Goal: Find contact information: Find contact information

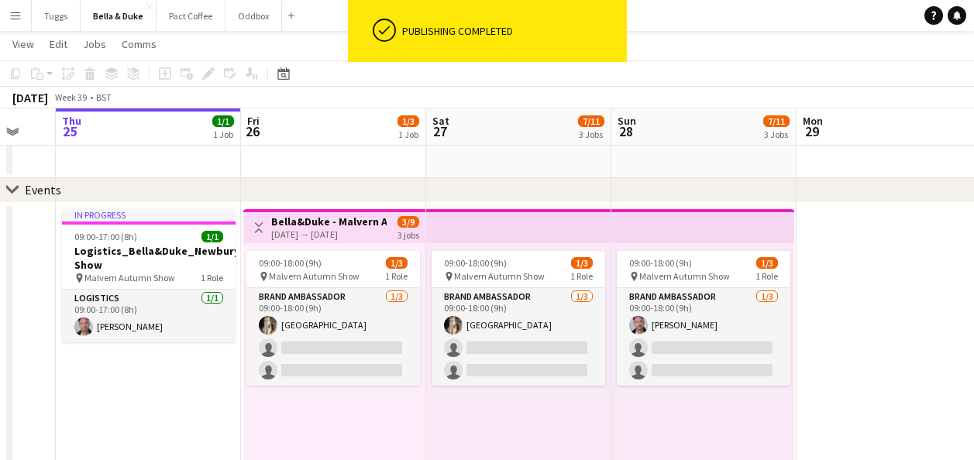
scroll to position [0, 700]
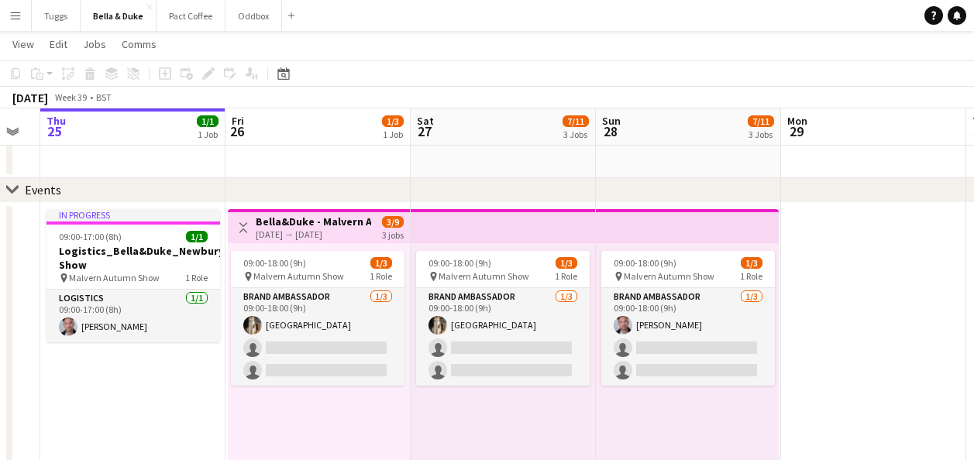
drag, startPoint x: 648, startPoint y: 415, endPoint x: 358, endPoint y: 398, distance: 290.2
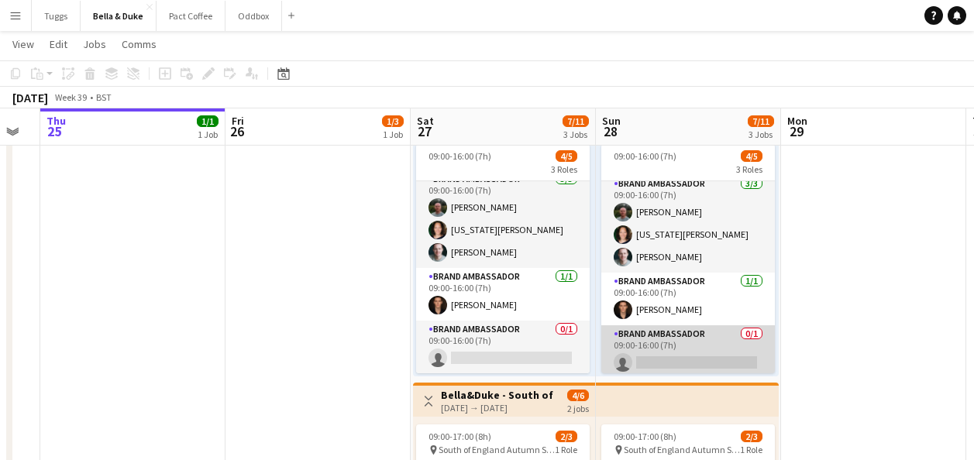
scroll to position [0, 0]
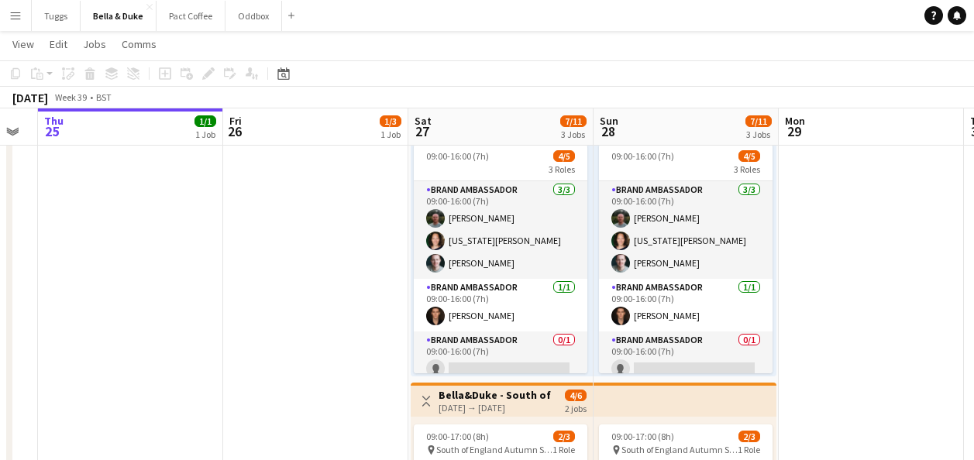
drag, startPoint x: 886, startPoint y: 346, endPoint x: 277, endPoint y: 371, distance: 608.8
click at [277, 372] on app-calendar-viewport "Sun 21 9/10 5 Jobs Mon 22 Tue 23 Wed 24 Thu 25 1/1 1 Job Fri 26 1/3 1 Job Sat 2…" at bounding box center [487, 337] width 974 height 1639
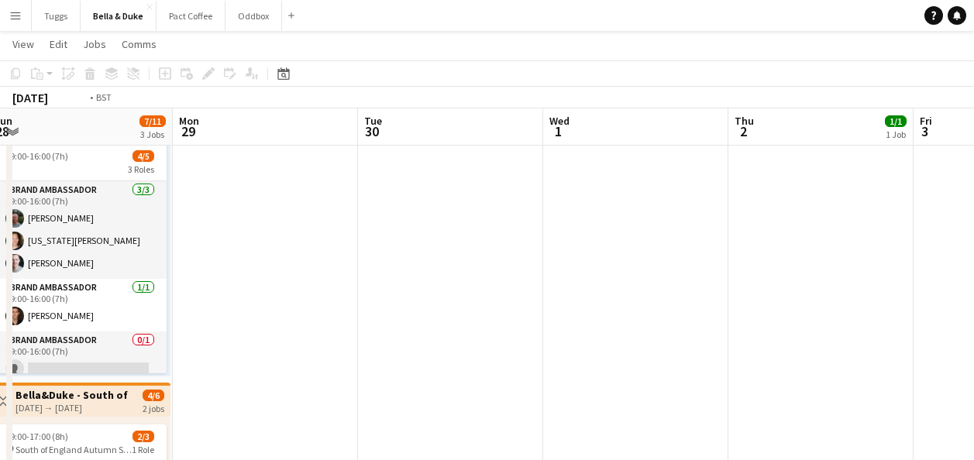
drag, startPoint x: 701, startPoint y: 306, endPoint x: 263, endPoint y: 330, distance: 438.4
click at [263, 330] on app-calendar-viewport "Thu 25 1/1 1 Job Fri 26 1/3 1 Job Sat 27 7/11 3 Jobs Sun 28 7/11 3 Jobs Mon 29 …" at bounding box center [487, 337] width 974 height 1639
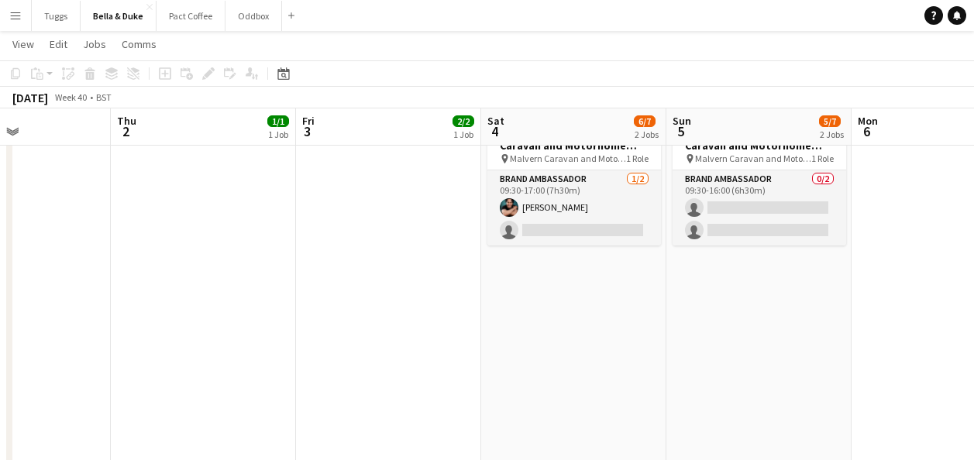
drag, startPoint x: 550, startPoint y: 320, endPoint x: 387, endPoint y: 330, distance: 163.8
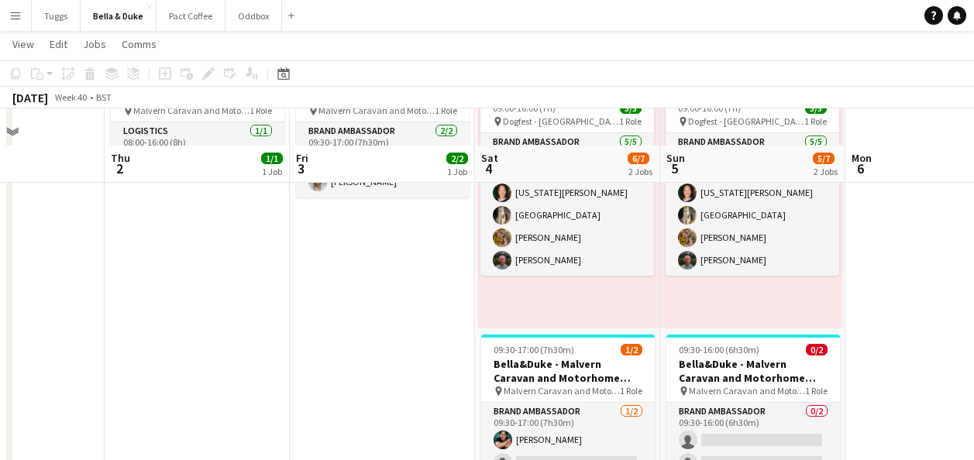
scroll to position [387, 0]
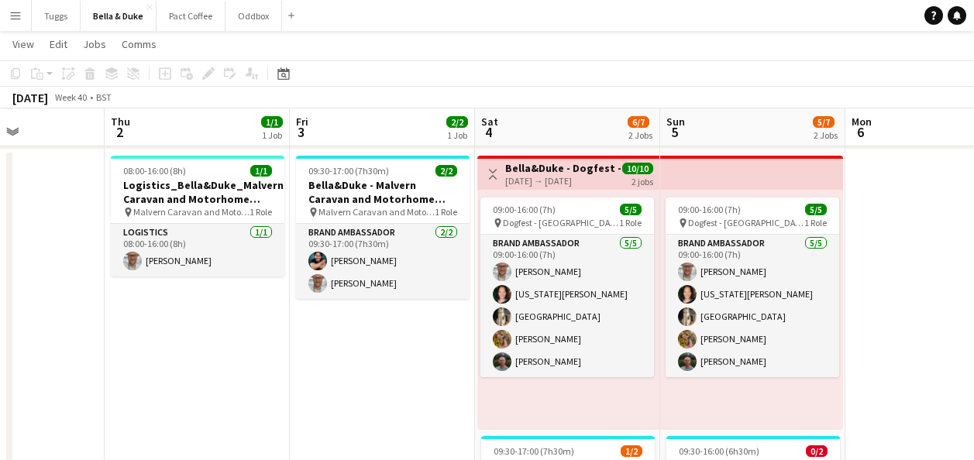
scroll to position [0, 0]
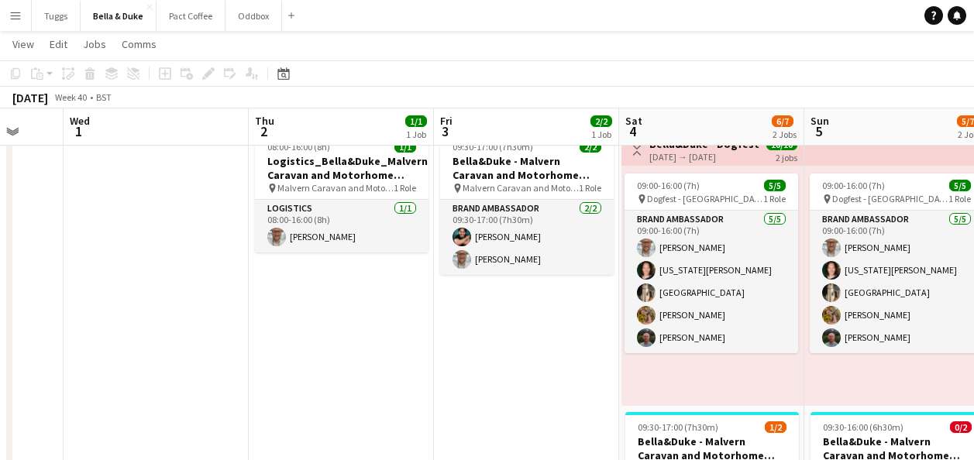
drag, startPoint x: 442, startPoint y: 387, endPoint x: 631, endPoint y: 381, distance: 189.9
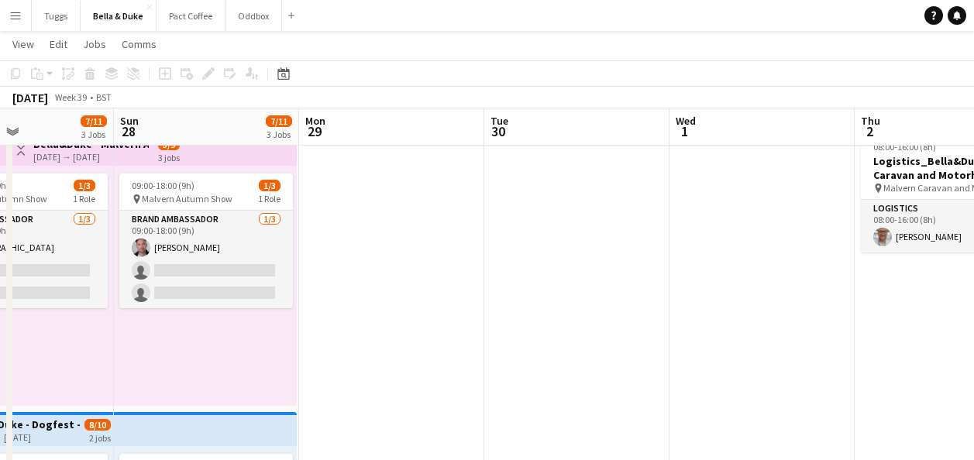
drag, startPoint x: 574, startPoint y: 358, endPoint x: 675, endPoint y: 356, distance: 100.8
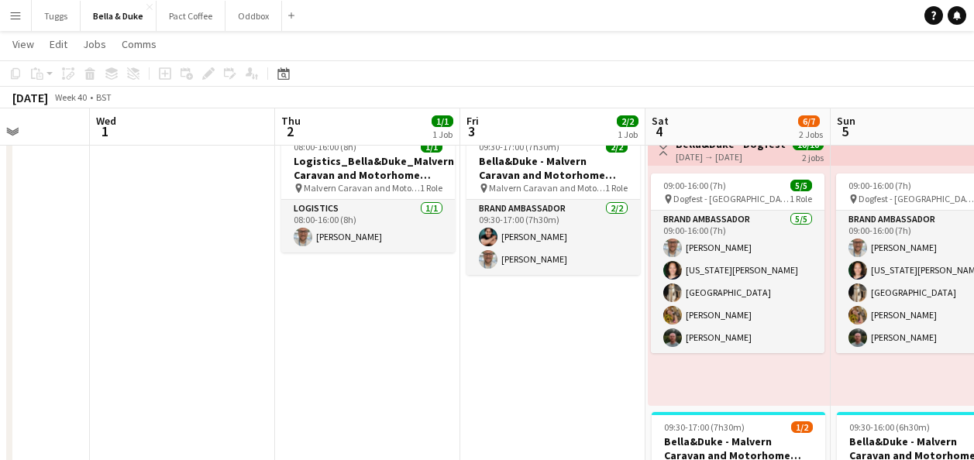
drag, startPoint x: 768, startPoint y: 389, endPoint x: 272, endPoint y: 388, distance: 495.9
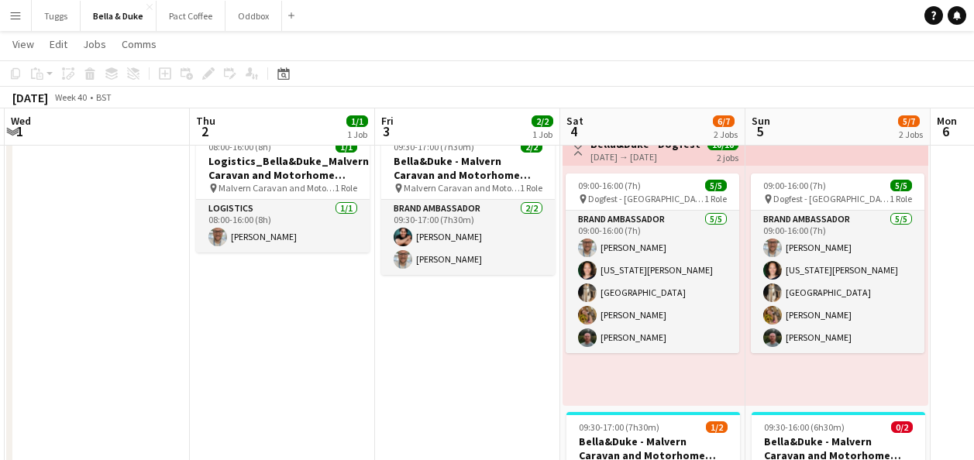
drag, startPoint x: 527, startPoint y: 357, endPoint x: 404, endPoint y: 385, distance: 125.6
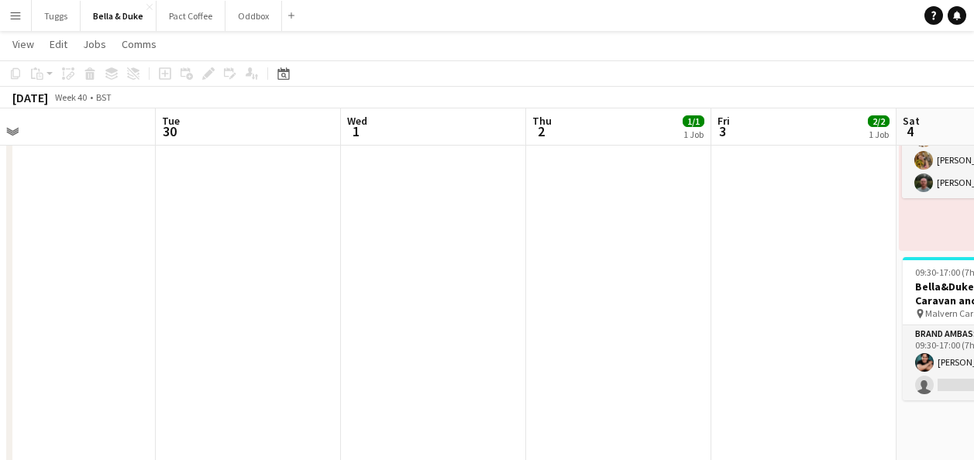
drag, startPoint x: 269, startPoint y: 361, endPoint x: 755, endPoint y: 339, distance: 487.1
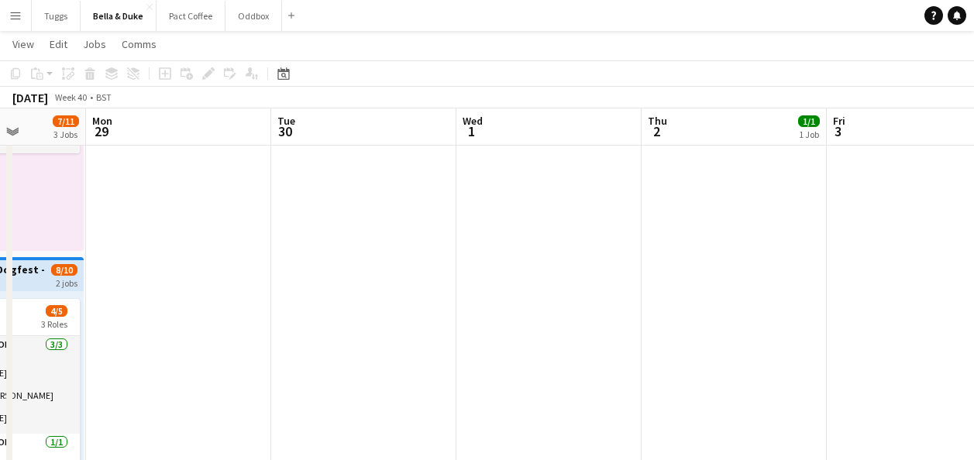
drag, startPoint x: 651, startPoint y: 327, endPoint x: 779, endPoint y: 331, distance: 127.9
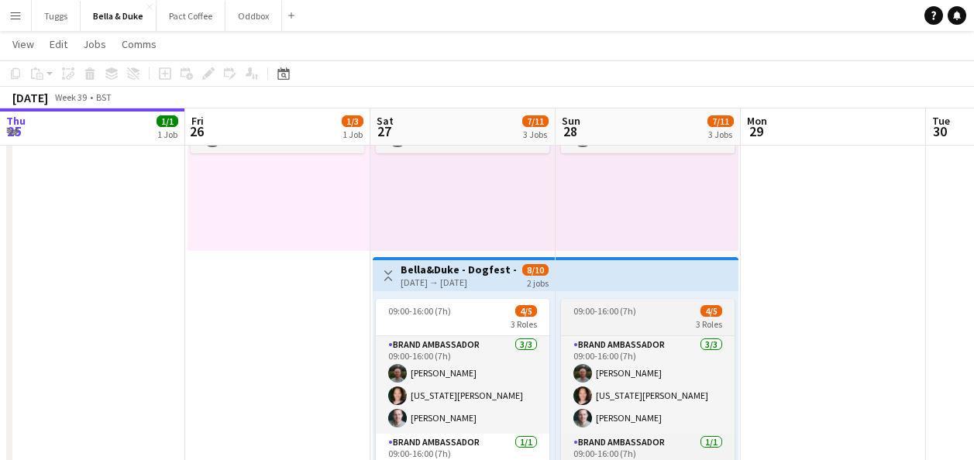
drag, startPoint x: 507, startPoint y: 337, endPoint x: 683, endPoint y: 315, distance: 177.2
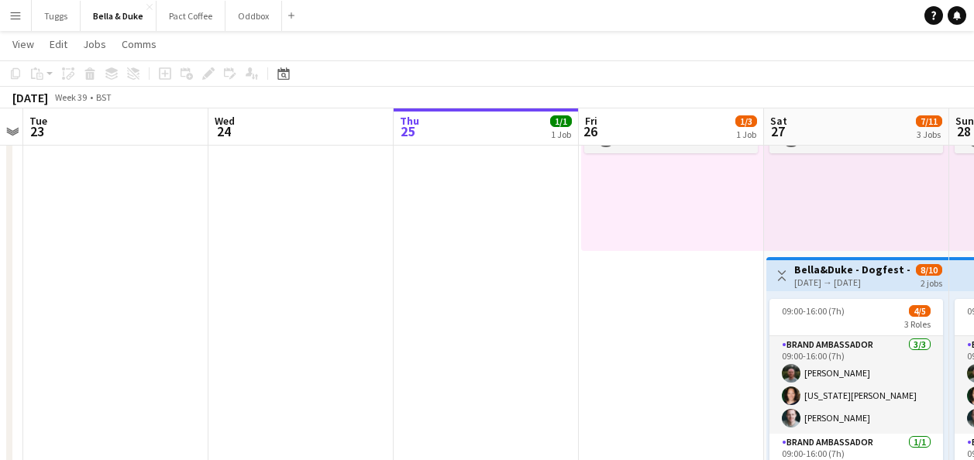
drag, startPoint x: 344, startPoint y: 299, endPoint x: 770, endPoint y: 329, distance: 427.2
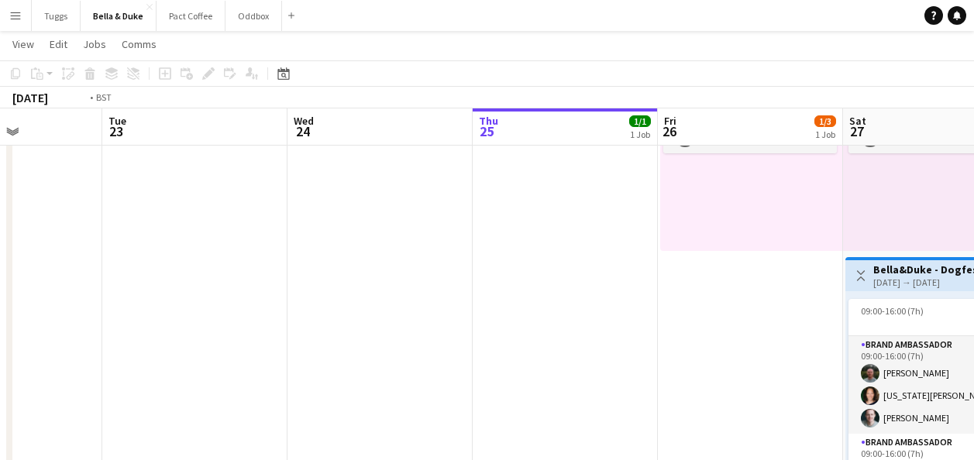
drag, startPoint x: 497, startPoint y: 331, endPoint x: 817, endPoint y: 329, distance: 319.2
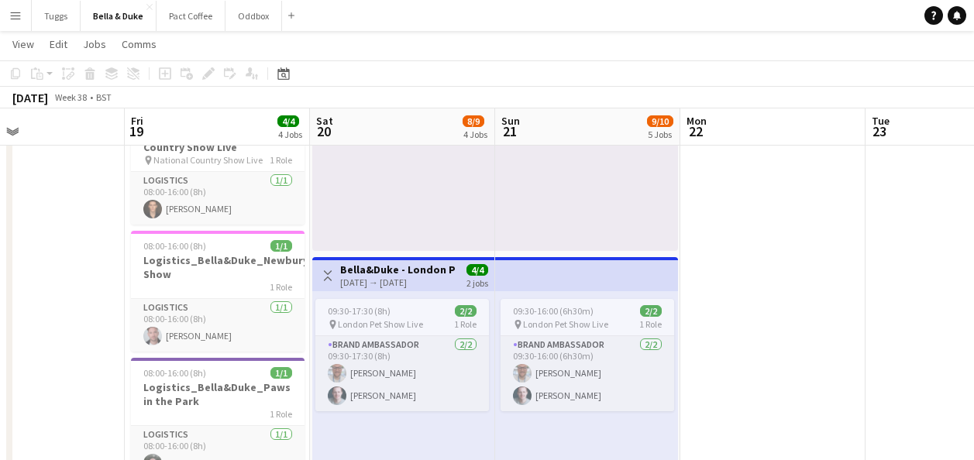
drag, startPoint x: 451, startPoint y: 321, endPoint x: 866, endPoint y: 342, distance: 415.9
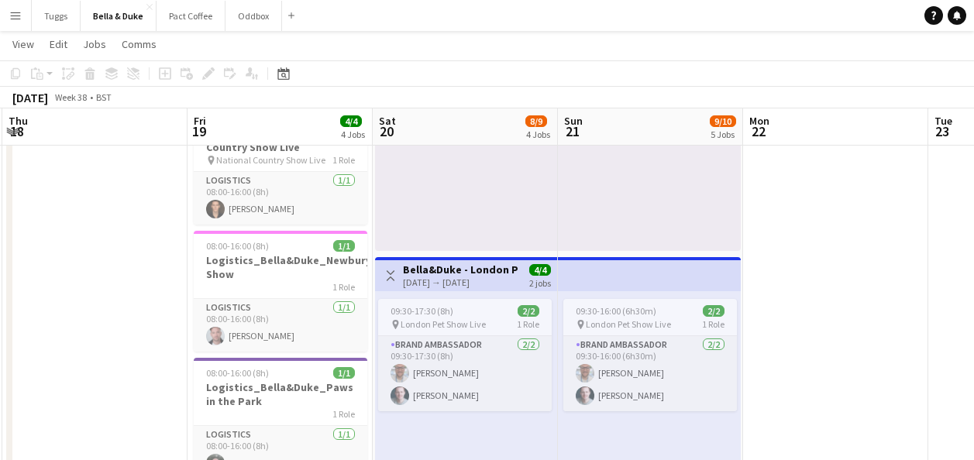
drag, startPoint x: 827, startPoint y: 350, endPoint x: 895, endPoint y: 348, distance: 68.2
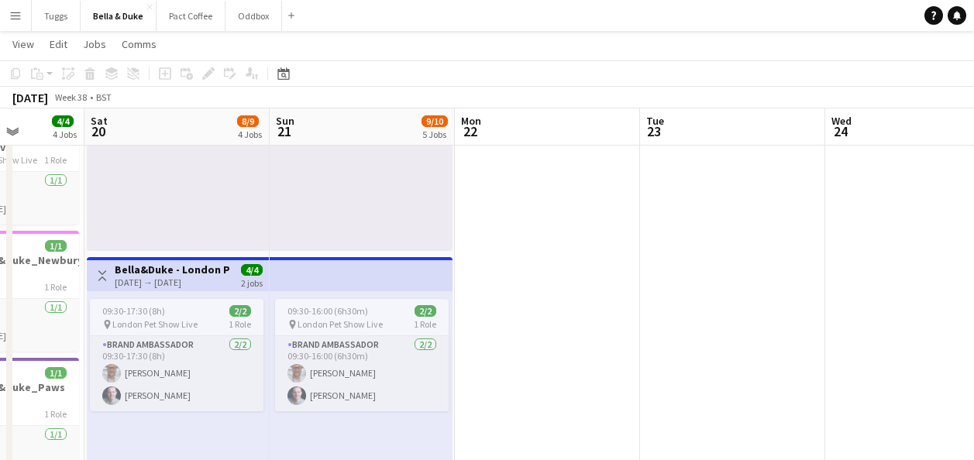
drag, startPoint x: 886, startPoint y: 350, endPoint x: 471, endPoint y: 387, distance: 416.1
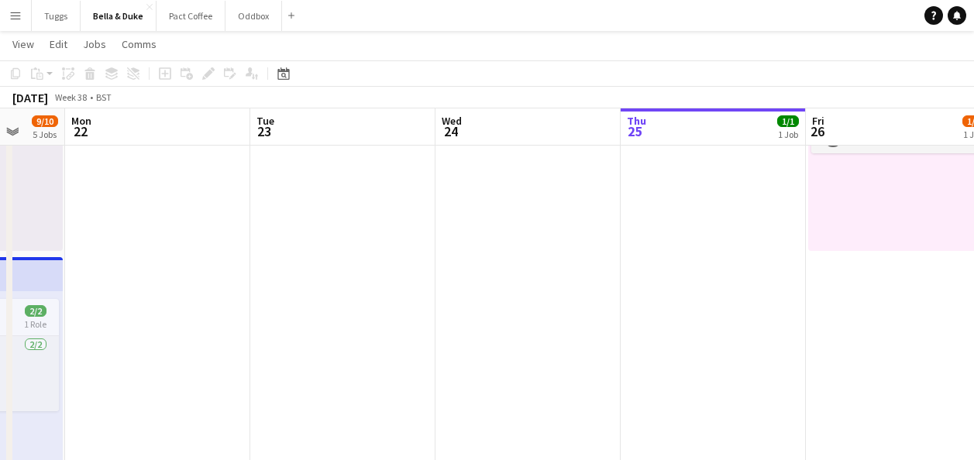
drag, startPoint x: 681, startPoint y: 352, endPoint x: 501, endPoint y: 382, distance: 182.3
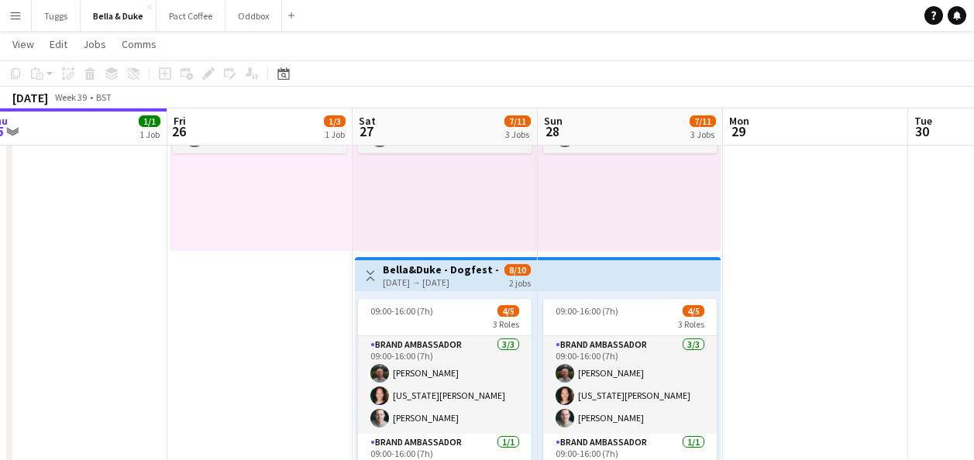
drag, startPoint x: 749, startPoint y: 349, endPoint x: 160, endPoint y: 377, distance: 590.2
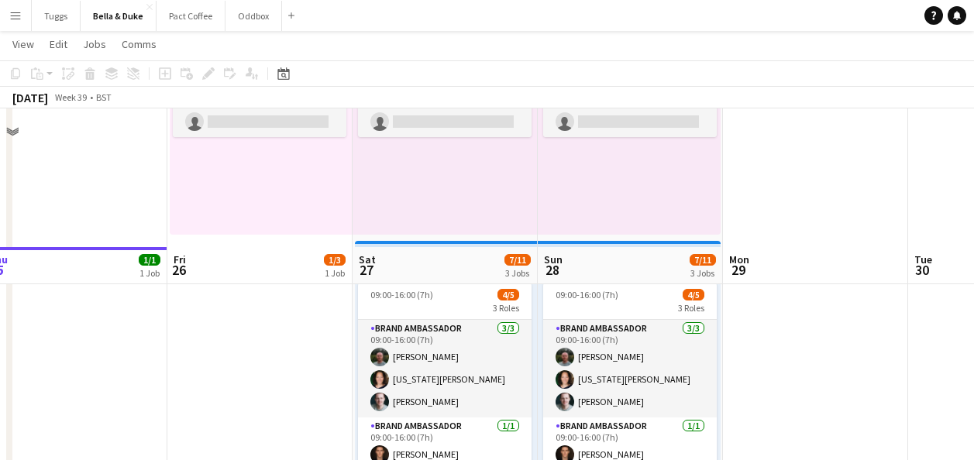
scroll to position [387, 0]
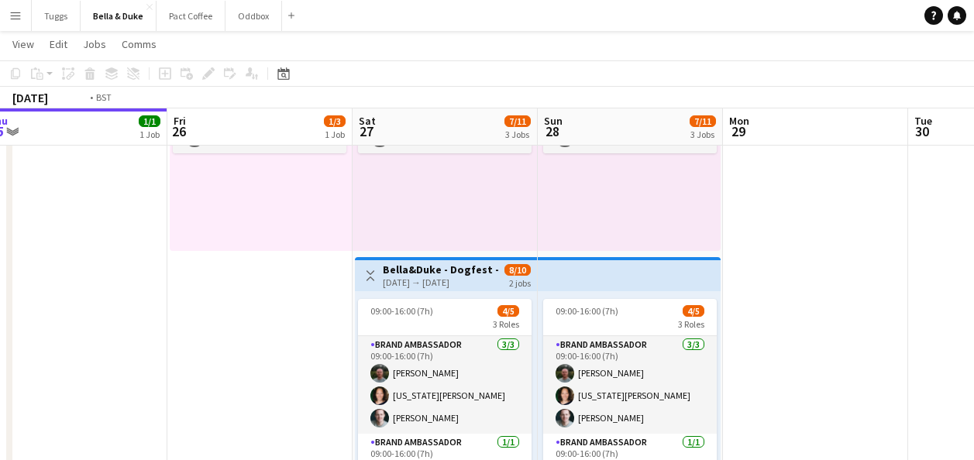
drag, startPoint x: 117, startPoint y: 385, endPoint x: 814, endPoint y: 372, distance: 696.7
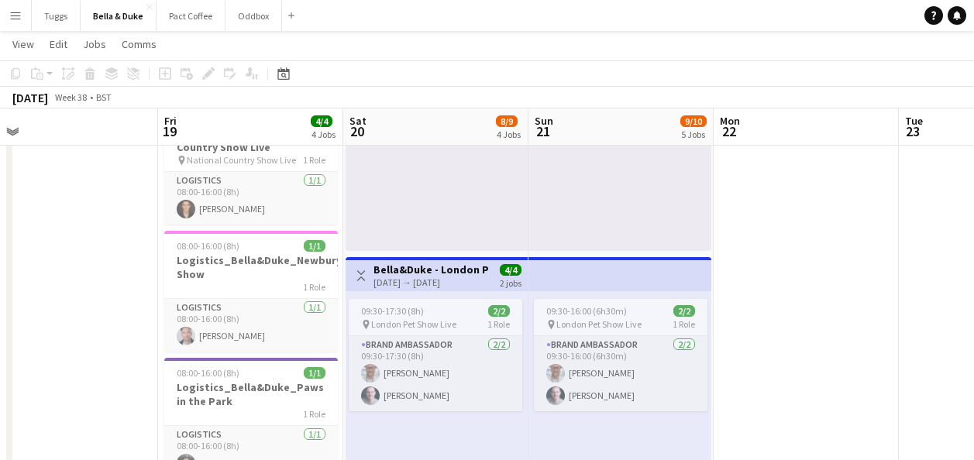
scroll to position [0, 392]
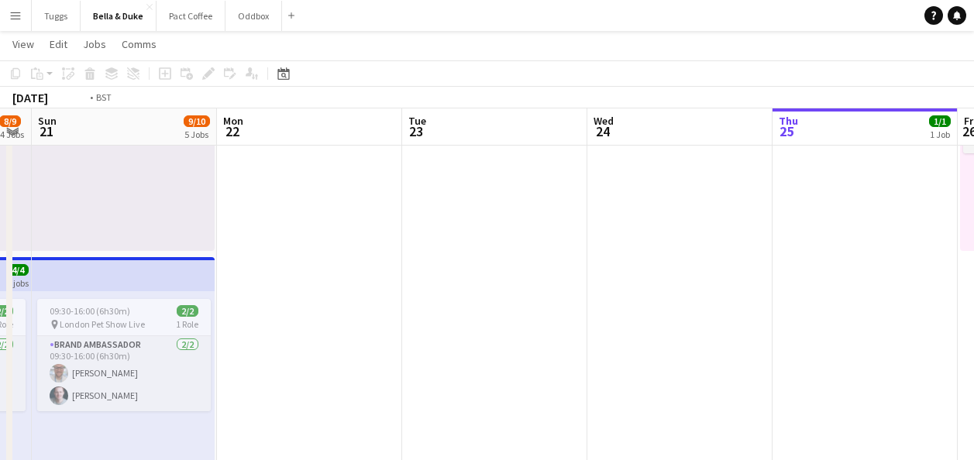
drag, startPoint x: 365, startPoint y: 361, endPoint x: 88, endPoint y: 267, distance: 292.3
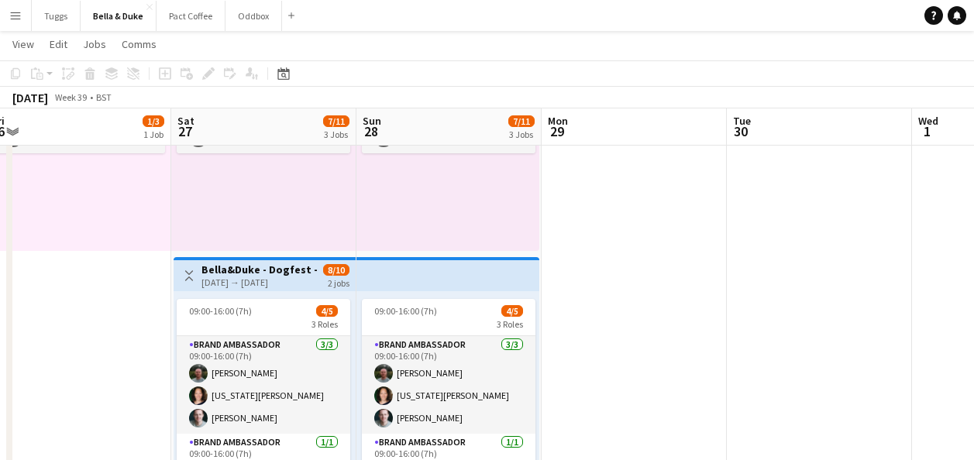
drag, startPoint x: 590, startPoint y: 274, endPoint x: -3, endPoint y: 293, distance: 593.0
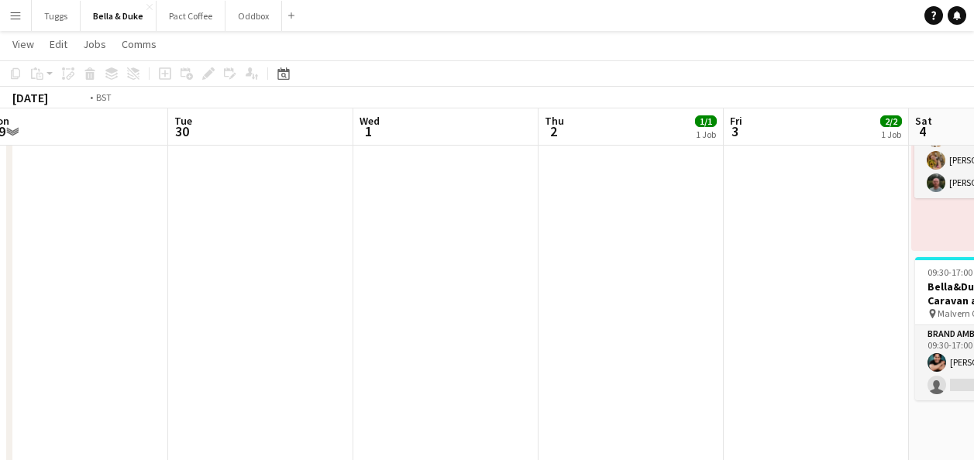
drag, startPoint x: 394, startPoint y: 361, endPoint x: 354, endPoint y: 361, distance: 40.3
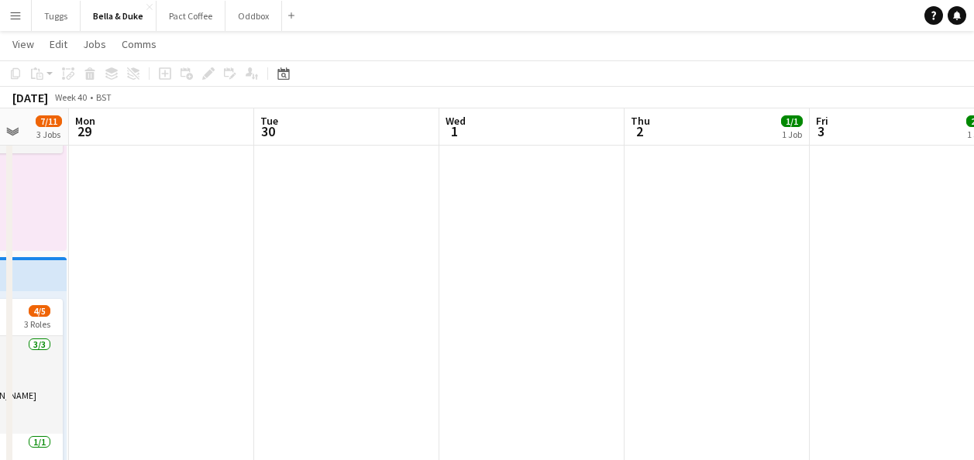
scroll to position [0, 537]
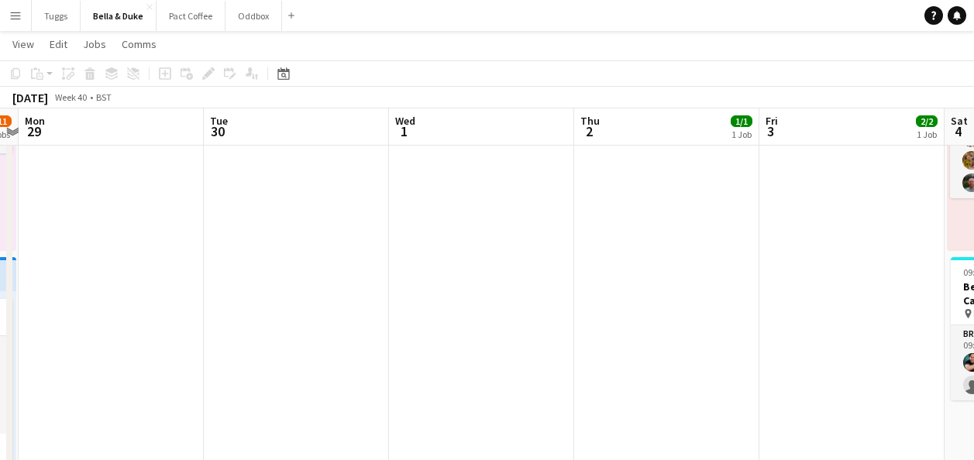
drag, startPoint x: 676, startPoint y: 332, endPoint x: 342, endPoint y: 373, distance: 336.5
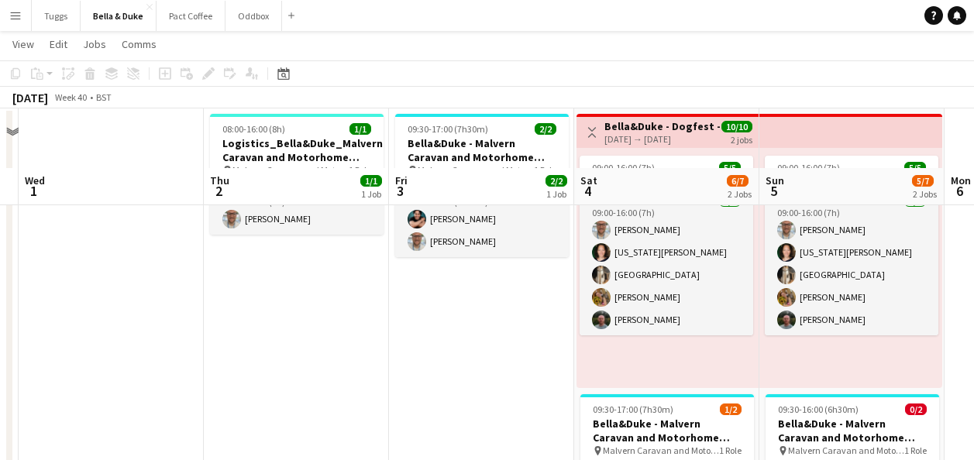
scroll to position [232, 0]
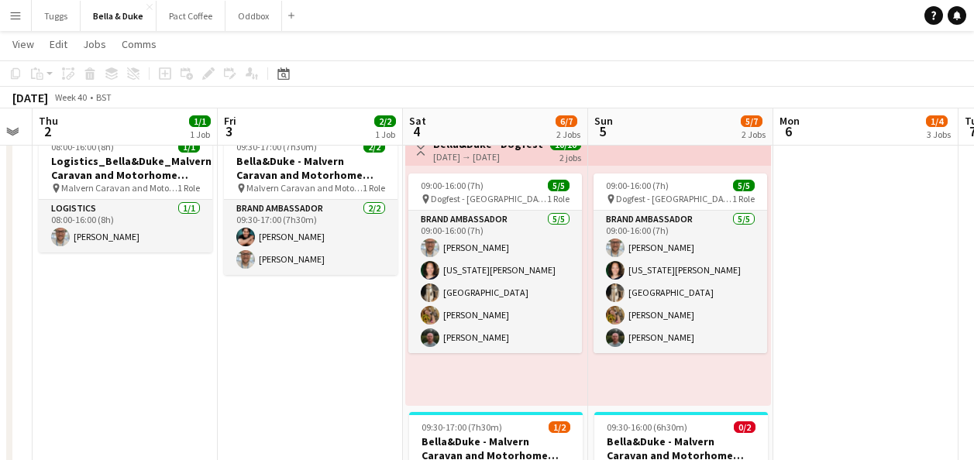
drag, startPoint x: 404, startPoint y: 369, endPoint x: -3, endPoint y: 378, distance: 406.9
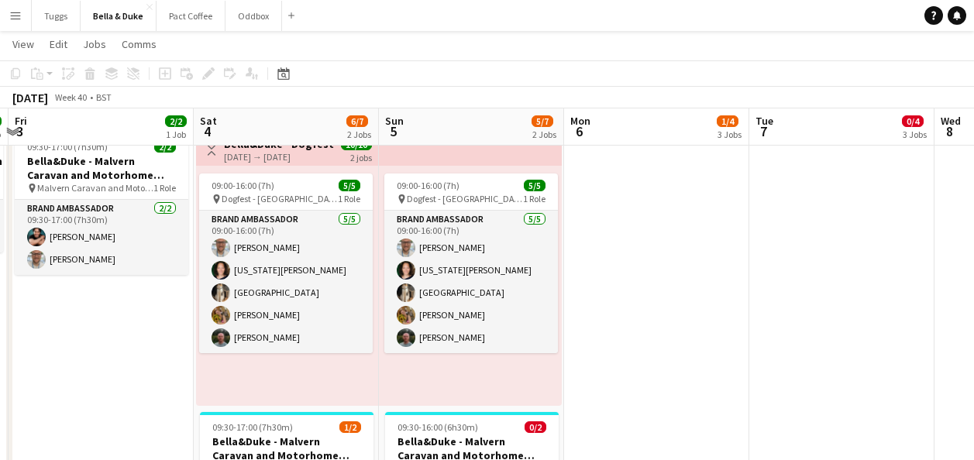
drag, startPoint x: 772, startPoint y: 311, endPoint x: 129, endPoint y: 311, distance: 643.1
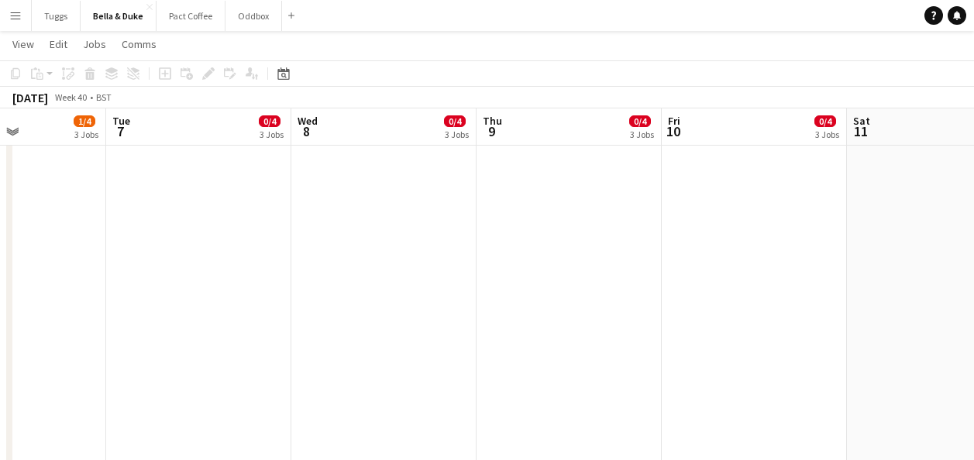
drag, startPoint x: 594, startPoint y: 296, endPoint x: 139, endPoint y: 312, distance: 455.1
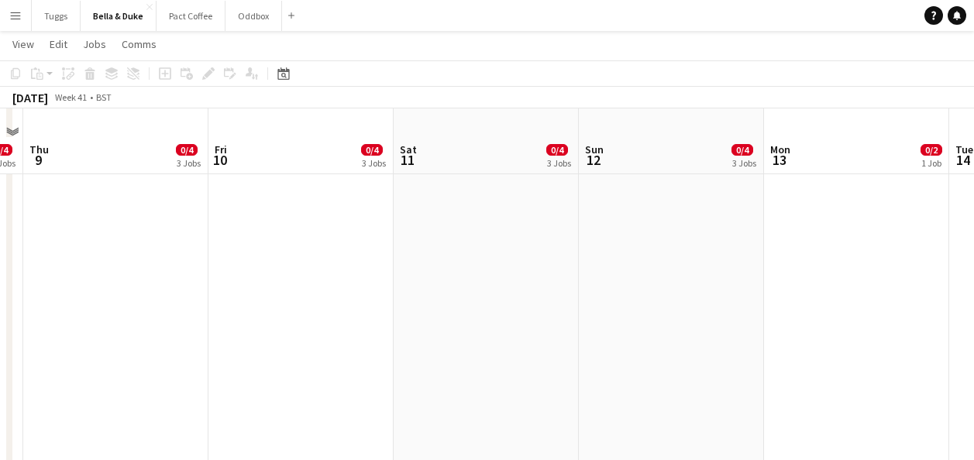
scroll to position [376, 0]
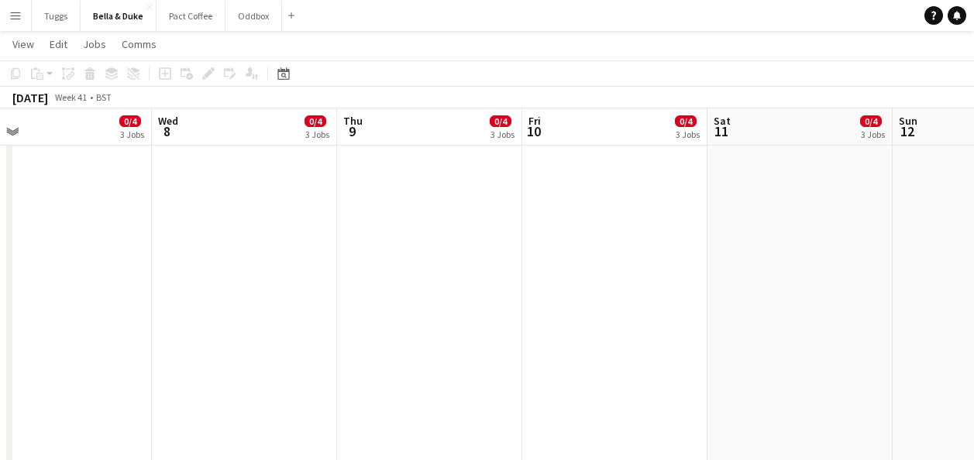
drag, startPoint x: 438, startPoint y: 342, endPoint x: 680, endPoint y: 352, distance: 242.7
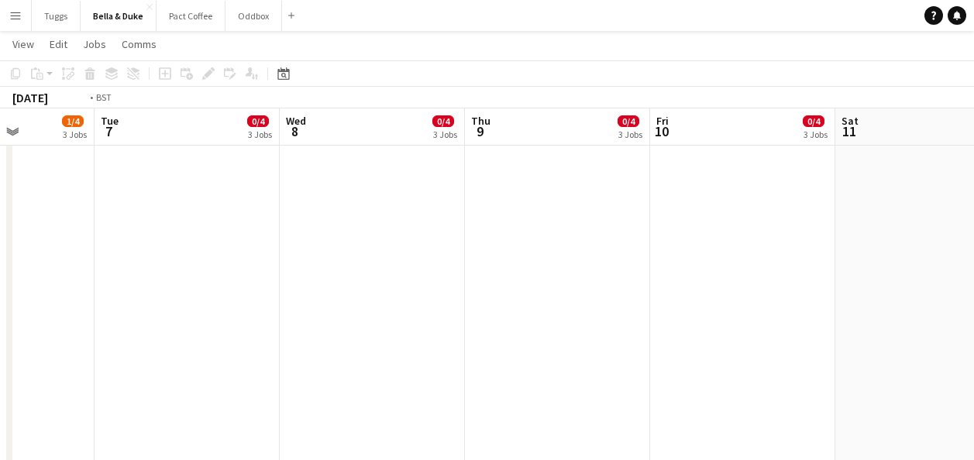
drag, startPoint x: 425, startPoint y: 349, endPoint x: 756, endPoint y: 332, distance: 331.3
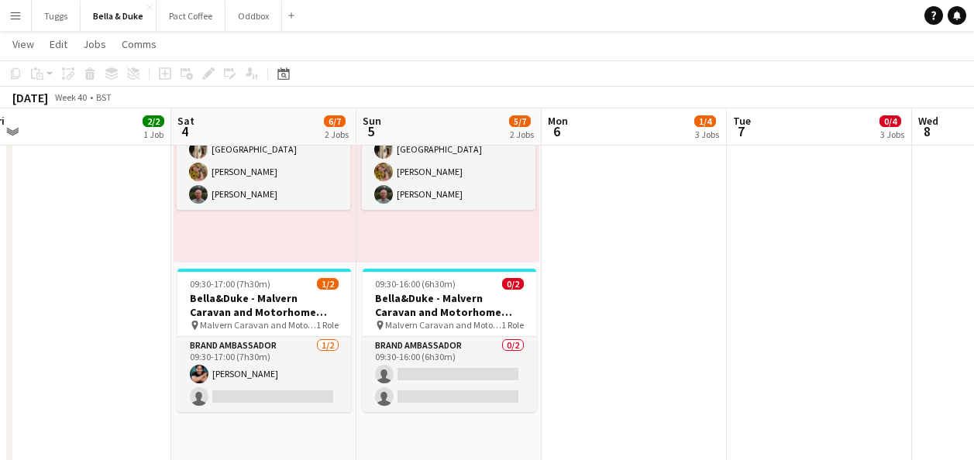
drag, startPoint x: 535, startPoint y: 332, endPoint x: 787, endPoint y: 343, distance: 252.1
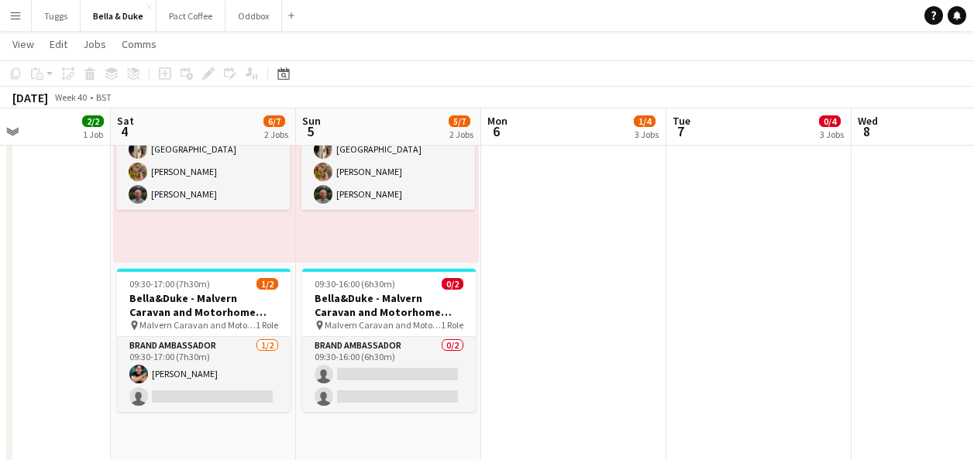
drag, startPoint x: 664, startPoint y: 343, endPoint x: 855, endPoint y: 323, distance: 192.4
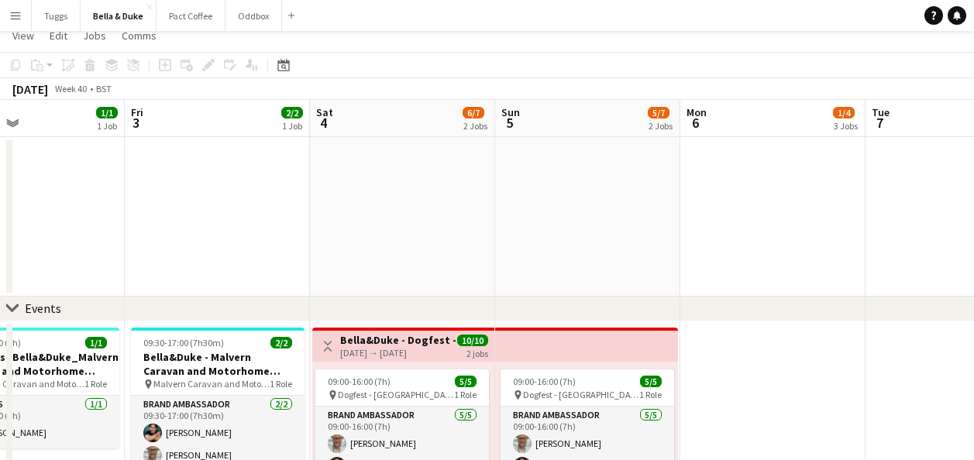
scroll to position [0, 0]
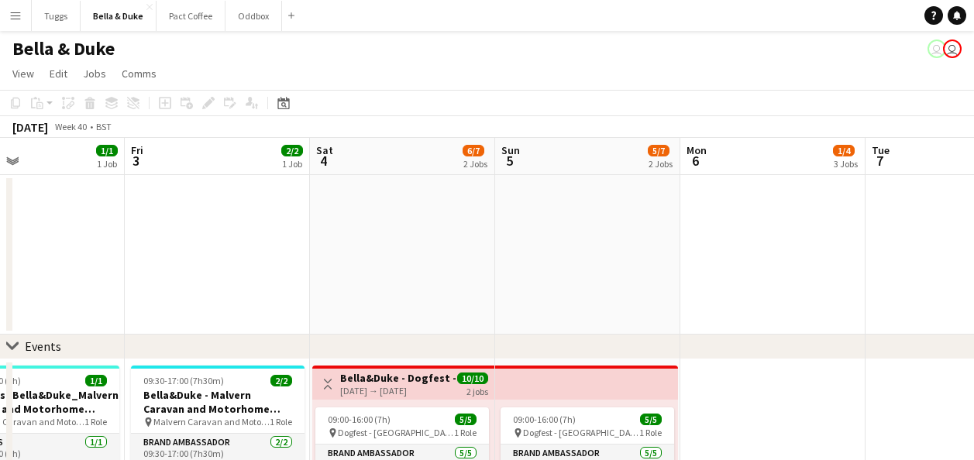
drag, startPoint x: 294, startPoint y: 244, endPoint x: 955, endPoint y: 218, distance: 661.4
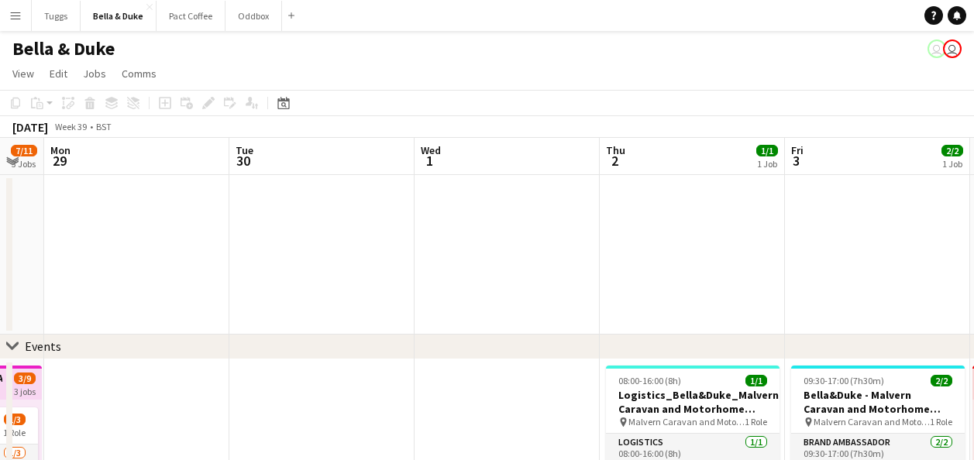
drag, startPoint x: 604, startPoint y: 232, endPoint x: 759, endPoint y: 215, distance: 155.9
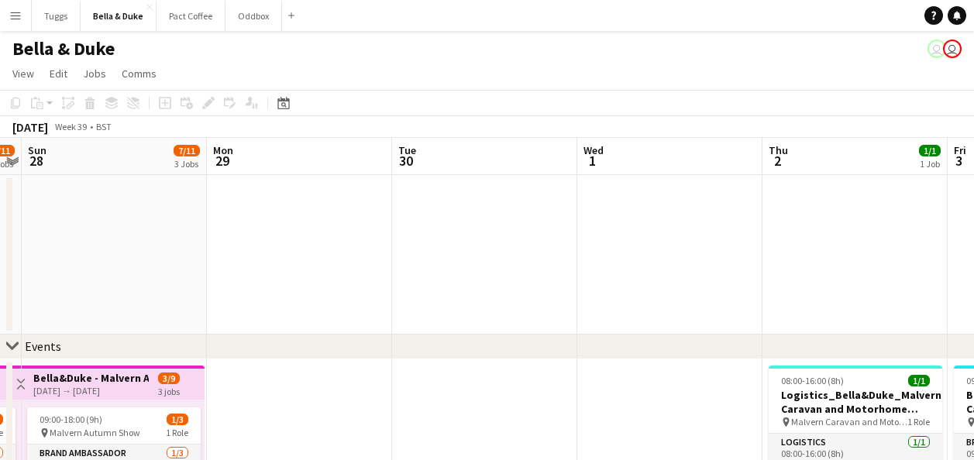
drag, startPoint x: 350, startPoint y: 266, endPoint x: 475, endPoint y: 259, distance: 124.9
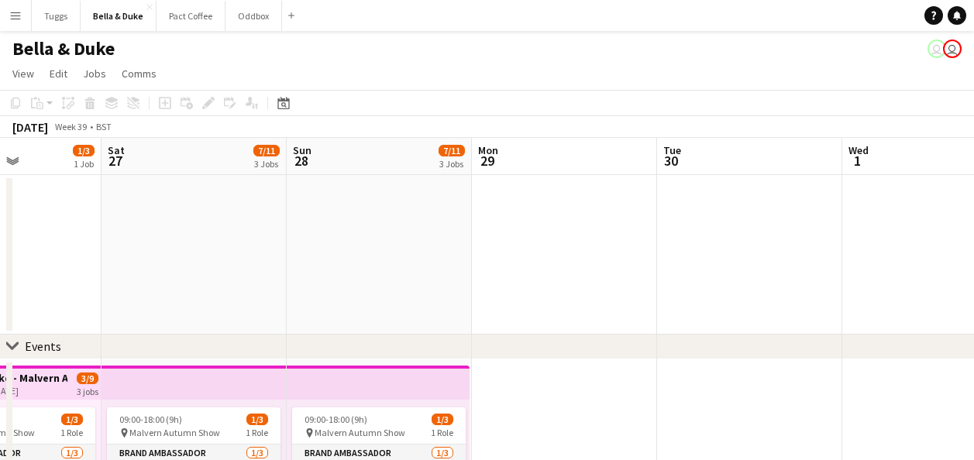
drag, startPoint x: 542, startPoint y: 270, endPoint x: 663, endPoint y: 307, distance: 126.2
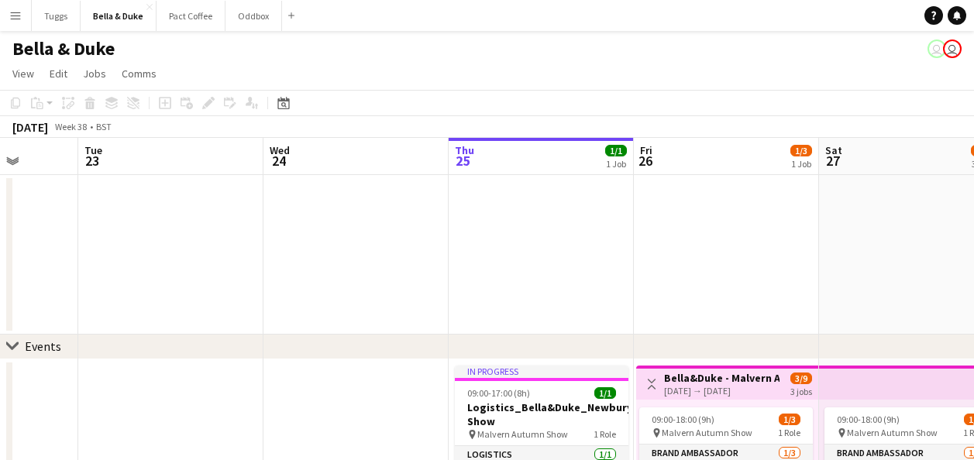
drag, startPoint x: 676, startPoint y: 239, endPoint x: 788, endPoint y: 242, distance: 111.6
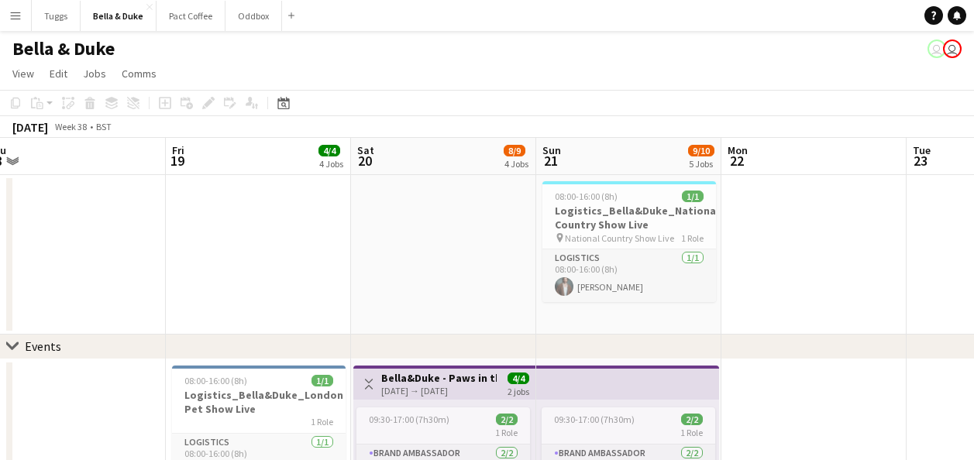
scroll to position [0, 379]
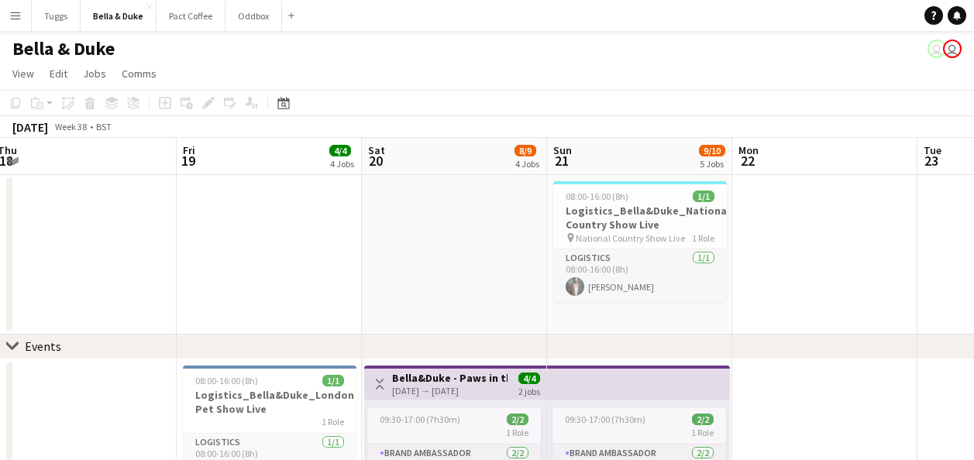
drag, startPoint x: 802, startPoint y: 207, endPoint x: 839, endPoint y: 215, distance: 38.2
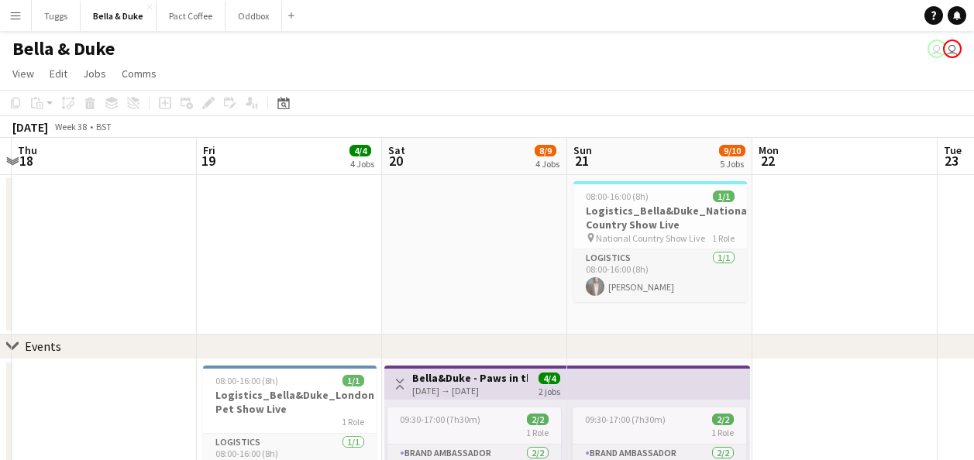
scroll to position [0, 322]
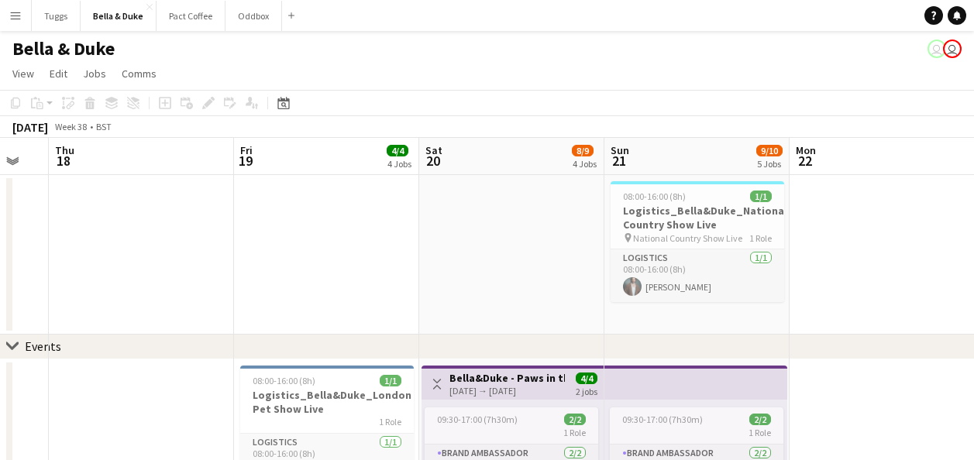
drag, startPoint x: 454, startPoint y: 234, endPoint x: 492, endPoint y: 232, distance: 38.0
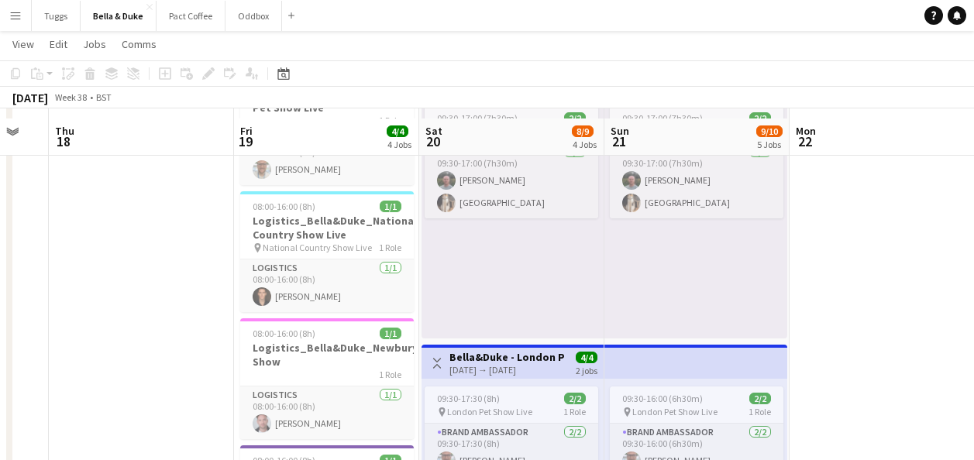
scroll to position [232, 0]
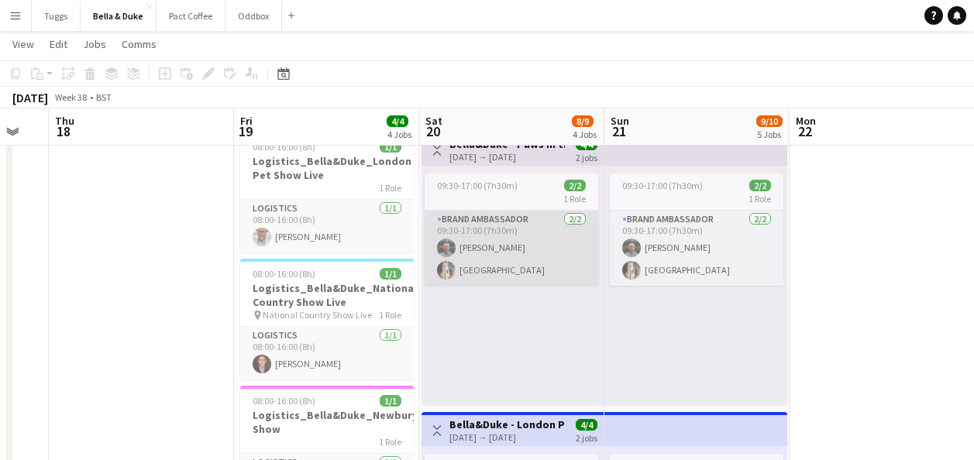
click at [507, 262] on app-card-role "Brand Ambassador [DATE] 09:30-17:00 (7h30m) [PERSON_NAME] Mat Castle" at bounding box center [512, 248] width 174 height 75
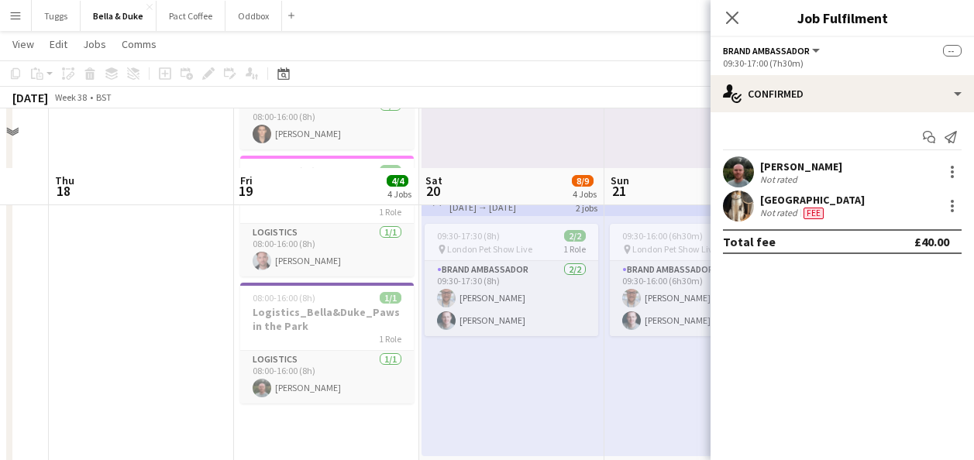
scroll to position [542, 0]
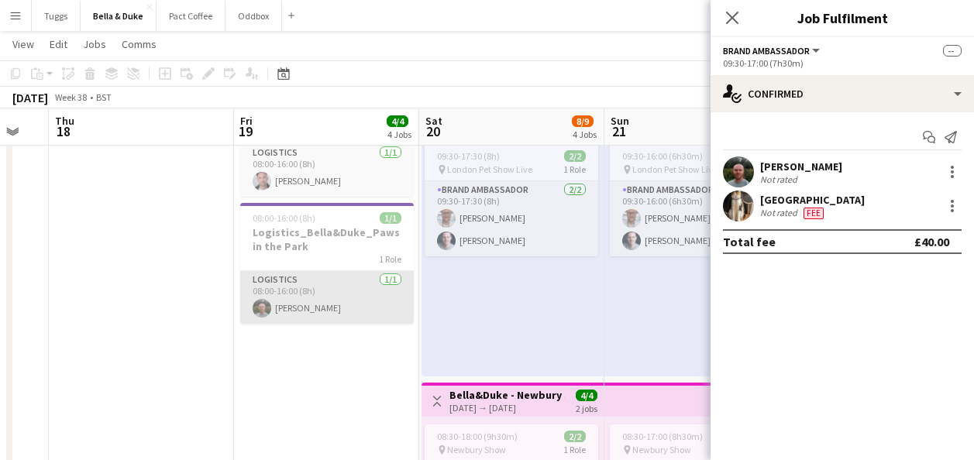
click at [383, 305] on app-card-role "Logistics [DATE] 08:00-16:00 (8h) [PERSON_NAME]" at bounding box center [327, 297] width 174 height 53
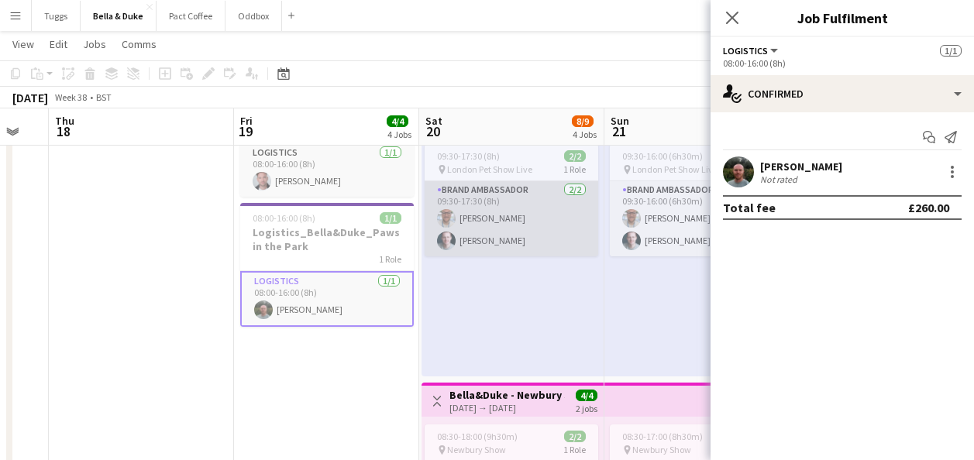
click at [511, 238] on app-card-role "Brand Ambassador [DATE] 09:30-17:30 (8h) [PERSON_NAME] [PERSON_NAME]" at bounding box center [512, 218] width 174 height 75
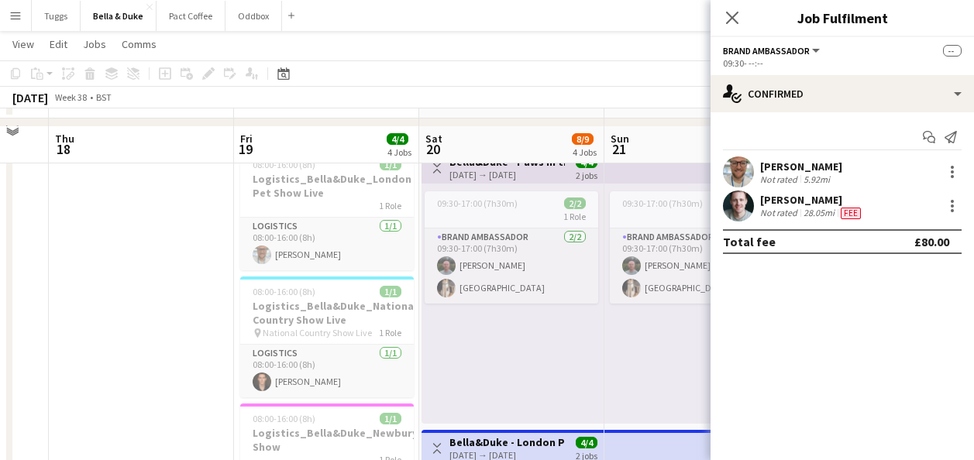
scroll to position [232, 0]
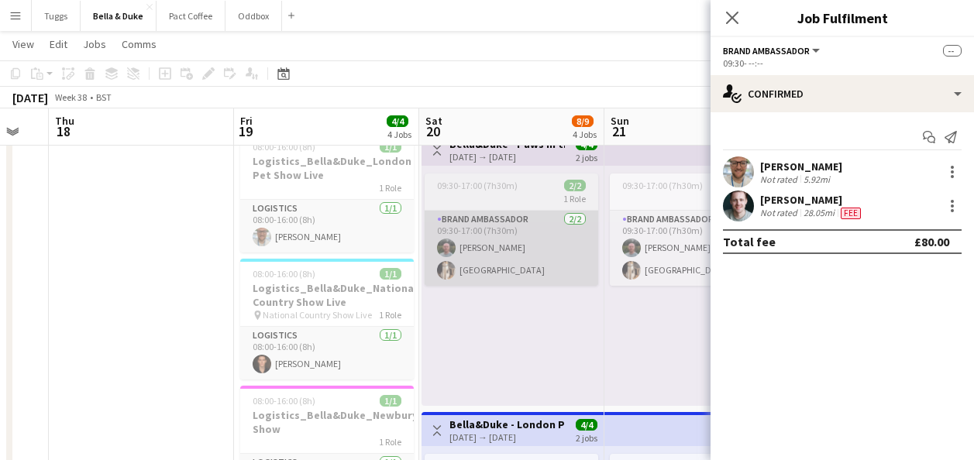
click at [494, 246] on app-card-role "Brand Ambassador [DATE] 09:30-17:00 (7h30m) [PERSON_NAME] Mat Castle" at bounding box center [512, 248] width 174 height 75
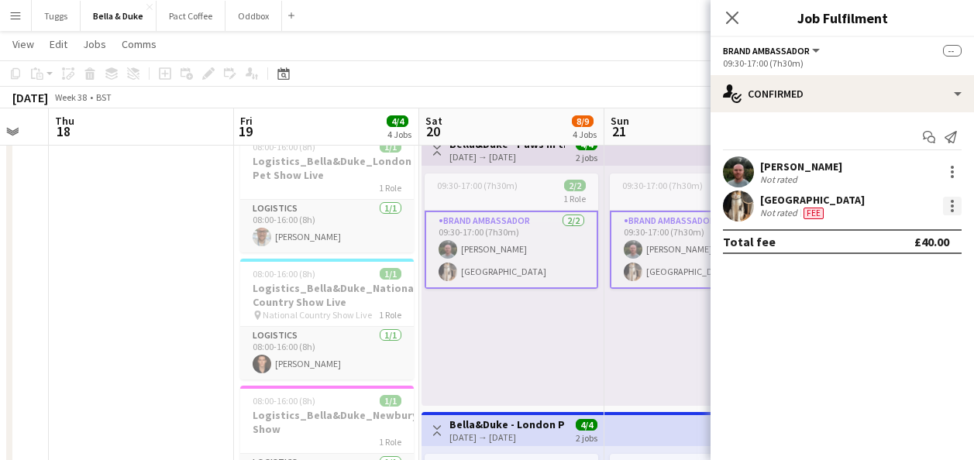
click at [955, 209] on div at bounding box center [952, 206] width 19 height 19
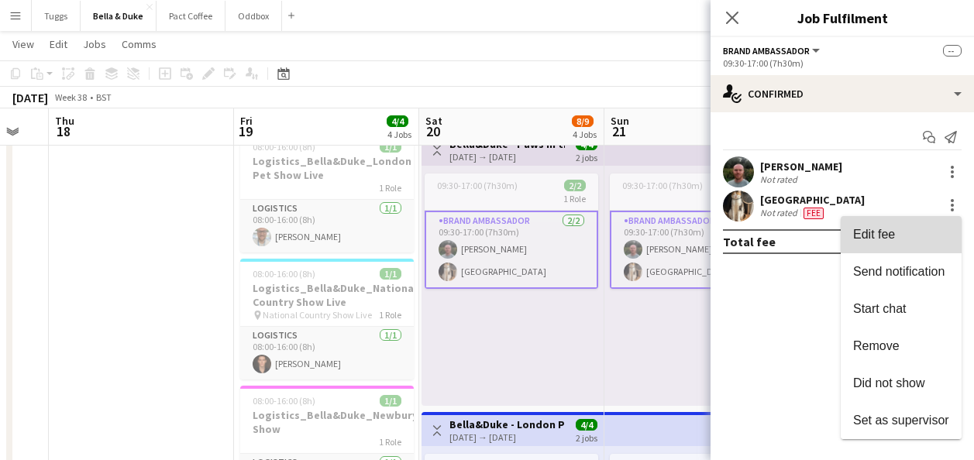
click at [897, 241] on span "Edit fee" at bounding box center [901, 235] width 96 height 14
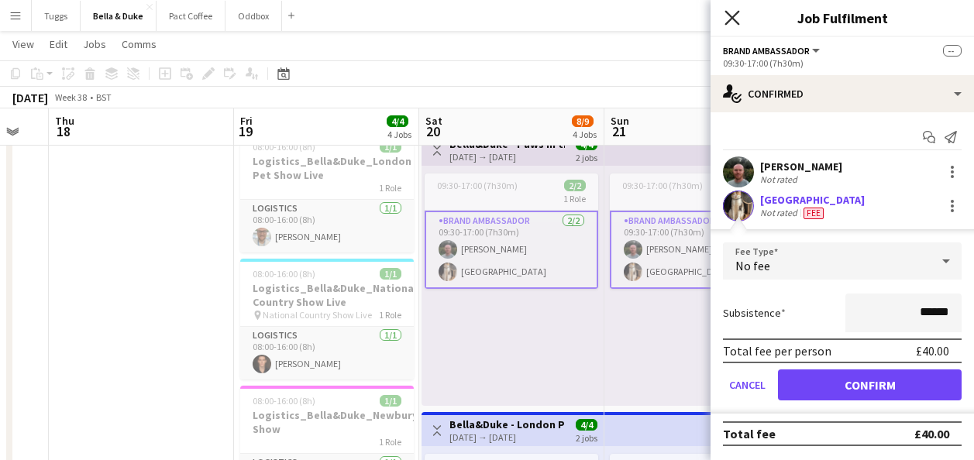
click at [735, 23] on icon "Close pop-in" at bounding box center [731, 17] width 15 height 15
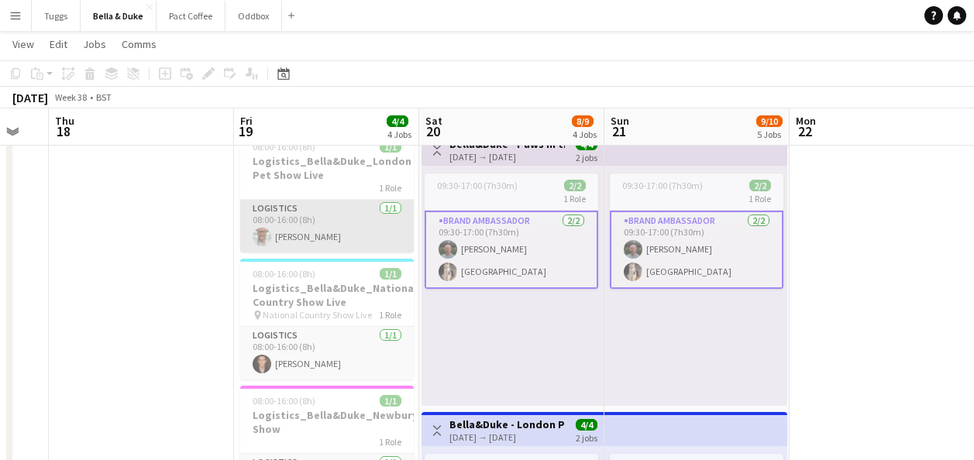
click at [330, 236] on app-card-role "Logistics [DATE] 08:00-16:00 (8h) [PERSON_NAME]" at bounding box center [327, 226] width 174 height 53
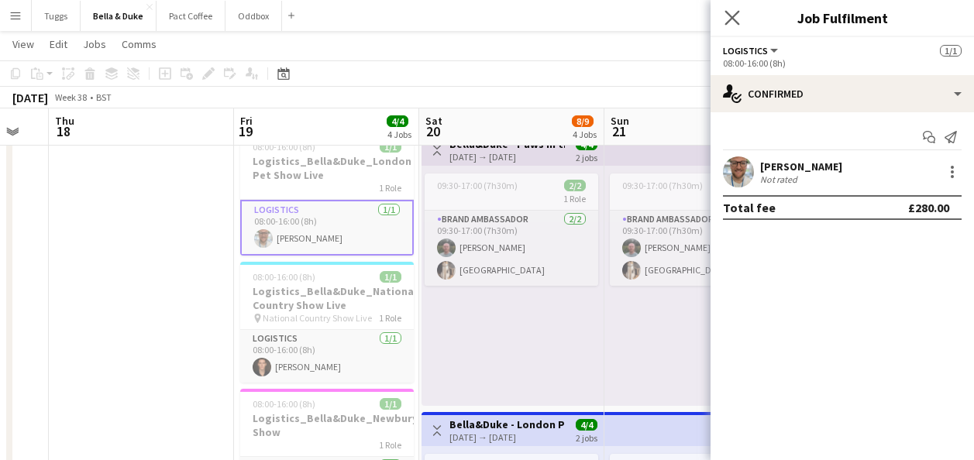
click at [728, 11] on icon "Close pop-in" at bounding box center [731, 17] width 15 height 15
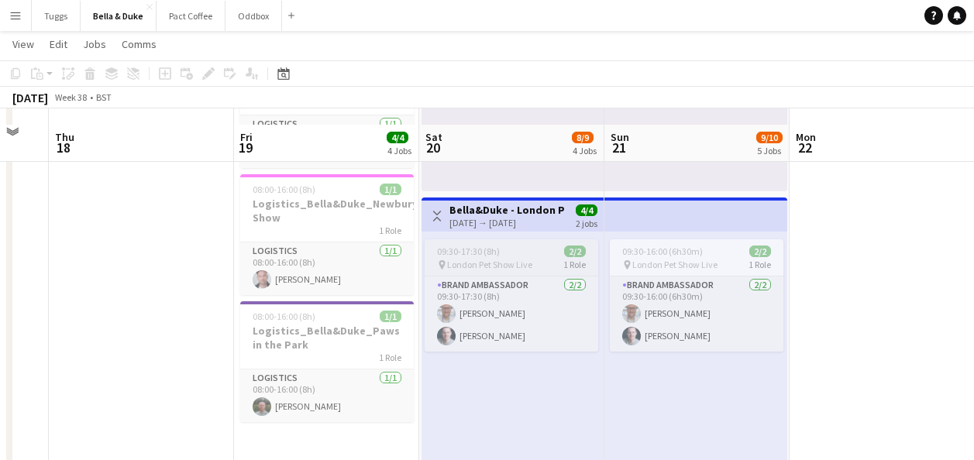
scroll to position [465, 0]
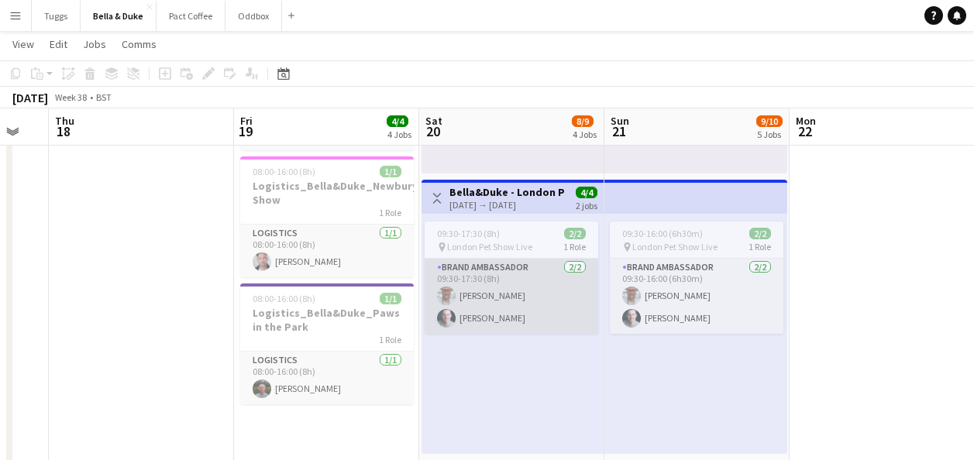
click at [497, 322] on app-card-role "Brand Ambassador [DATE] 09:30-17:30 (8h) [PERSON_NAME] [PERSON_NAME]" at bounding box center [512, 296] width 174 height 75
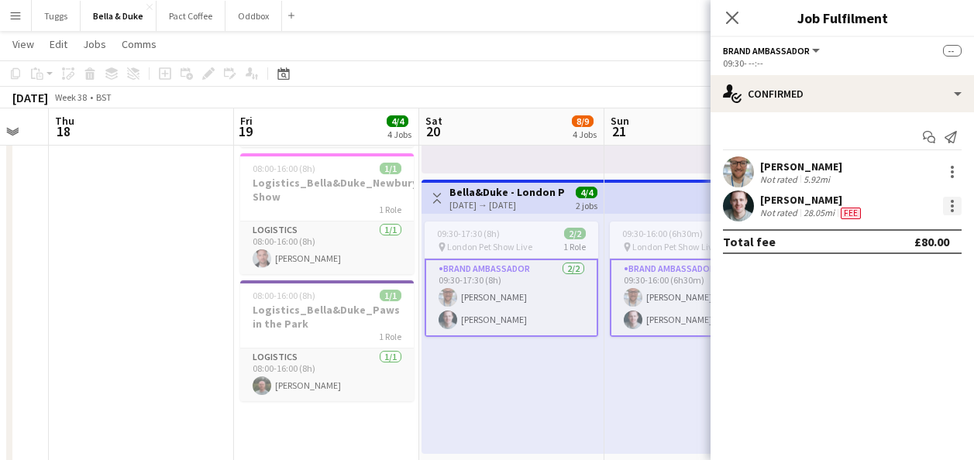
click at [947, 204] on div at bounding box center [952, 206] width 19 height 19
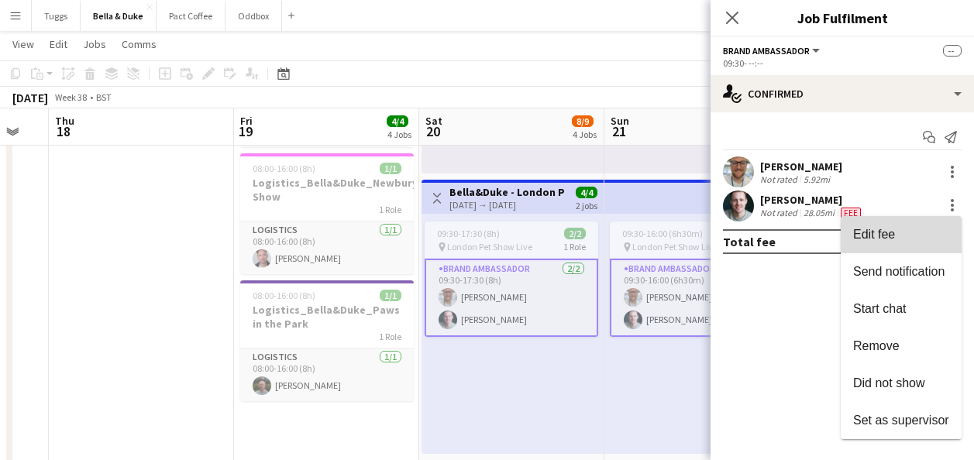
click at [927, 226] on button "Edit fee" at bounding box center [901, 234] width 121 height 37
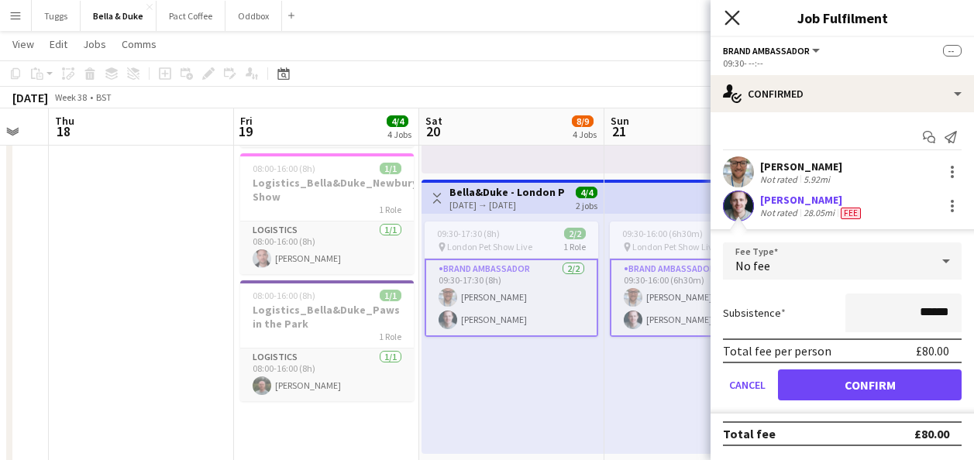
click at [734, 18] on icon "Close pop-in" at bounding box center [731, 17] width 15 height 15
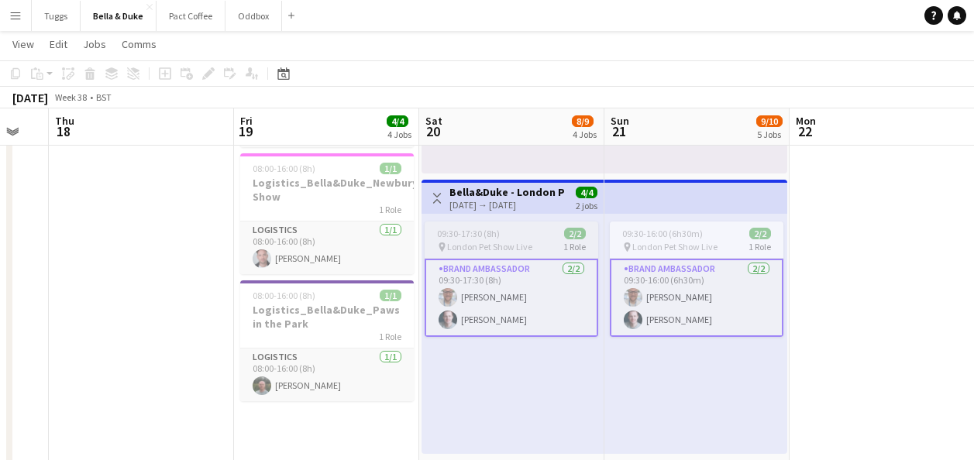
click at [541, 317] on app-card-role "Brand Ambassador [DATE] 09:30-17:30 (8h) [PERSON_NAME] [PERSON_NAME]" at bounding box center [512, 298] width 174 height 78
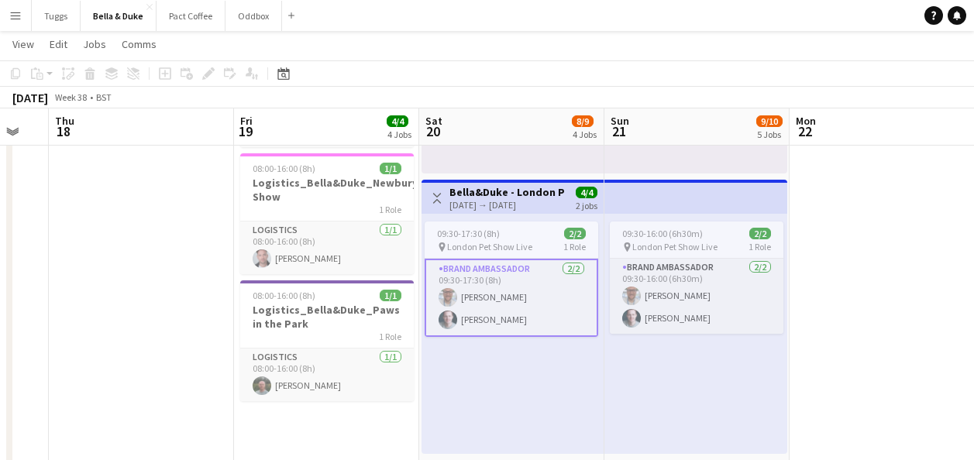
click at [541, 317] on app-card-role "Brand Ambassador [DATE] 09:30-17:30 (8h) [PERSON_NAME] [PERSON_NAME]" at bounding box center [512, 298] width 174 height 78
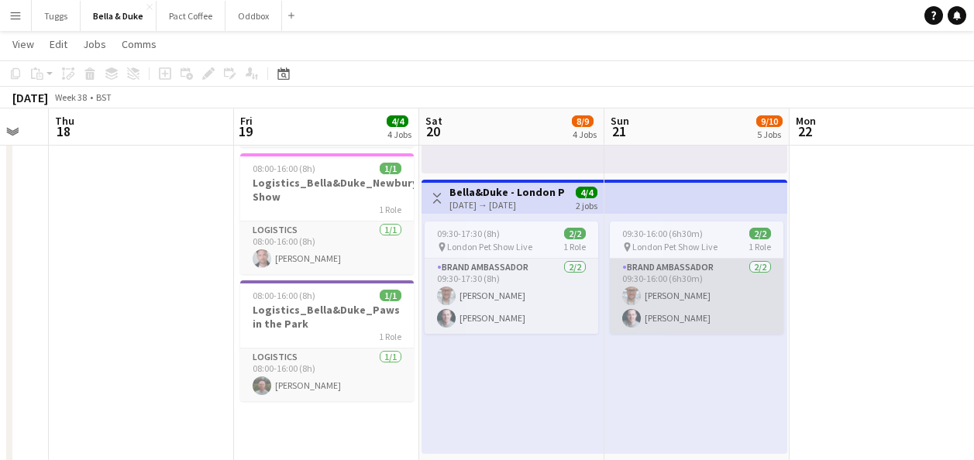
click at [612, 307] on app-card-role "Brand Ambassador [DATE] 09:30-16:00 (6h30m) [PERSON_NAME] [PERSON_NAME]" at bounding box center [697, 296] width 174 height 75
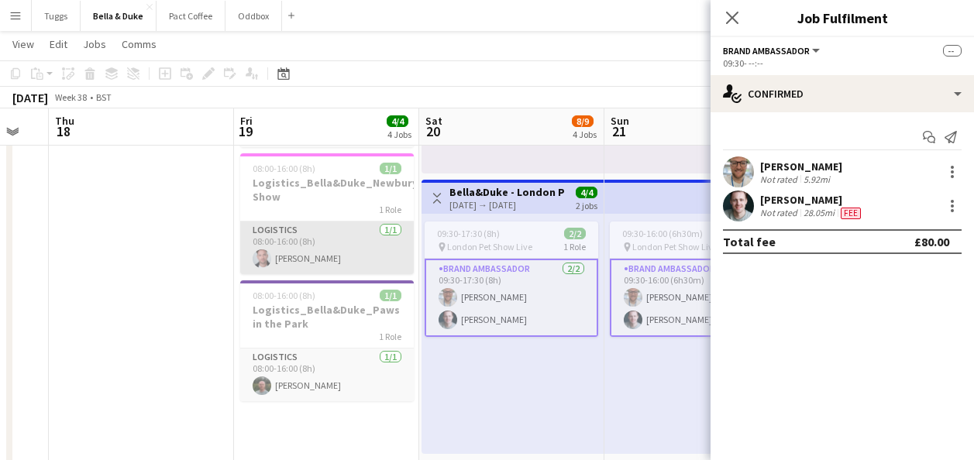
click at [342, 249] on app-card-role "Logistics [DATE] 08:00-16:00 (8h) [PERSON_NAME]" at bounding box center [327, 248] width 174 height 53
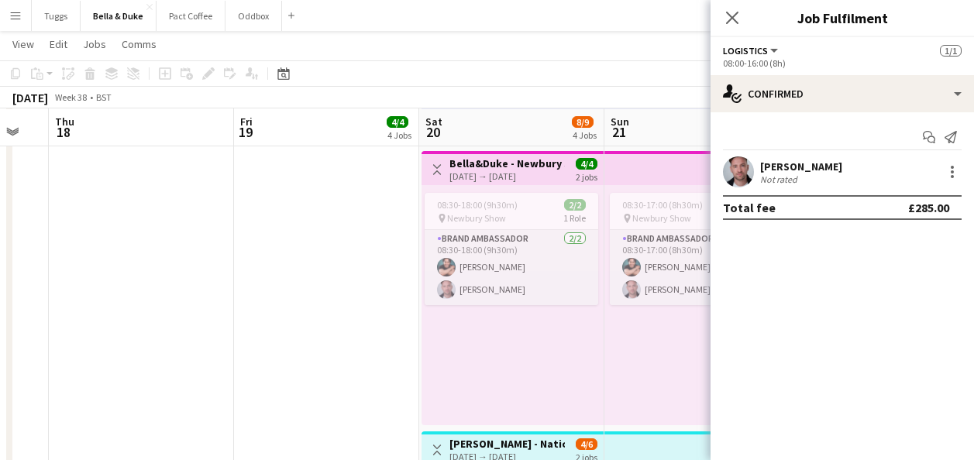
scroll to position [775, 0]
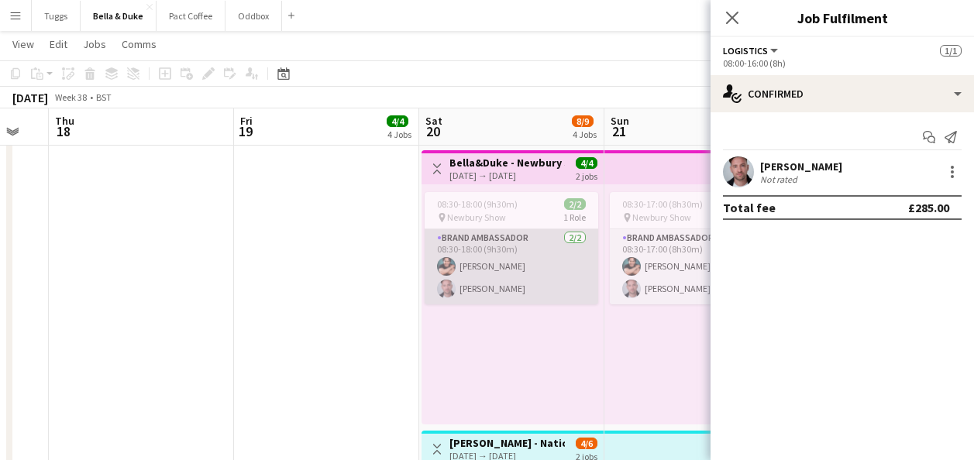
click at [523, 295] on app-card-role "Brand Ambassador [DATE] 08:30-18:00 (9h30m) [PERSON_NAME] [PERSON_NAME]" at bounding box center [512, 266] width 174 height 75
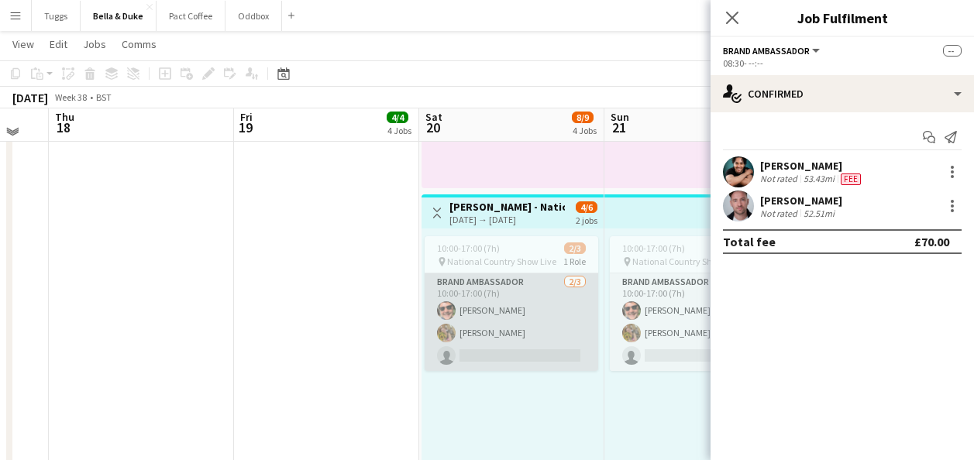
scroll to position [1007, 0]
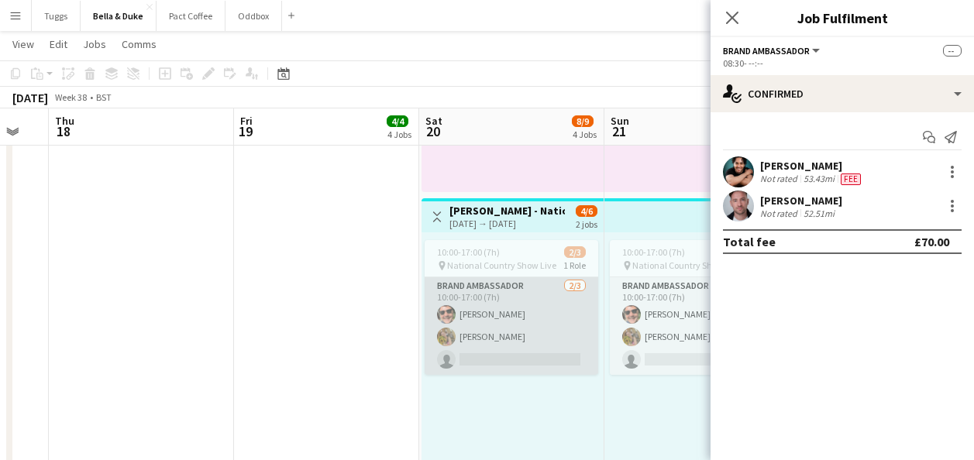
click at [528, 318] on app-card-role "Brand Ambassador [DATE] 10:00-17:00 (7h) [PERSON_NAME] [PERSON_NAME] single-neu…" at bounding box center [512, 326] width 174 height 98
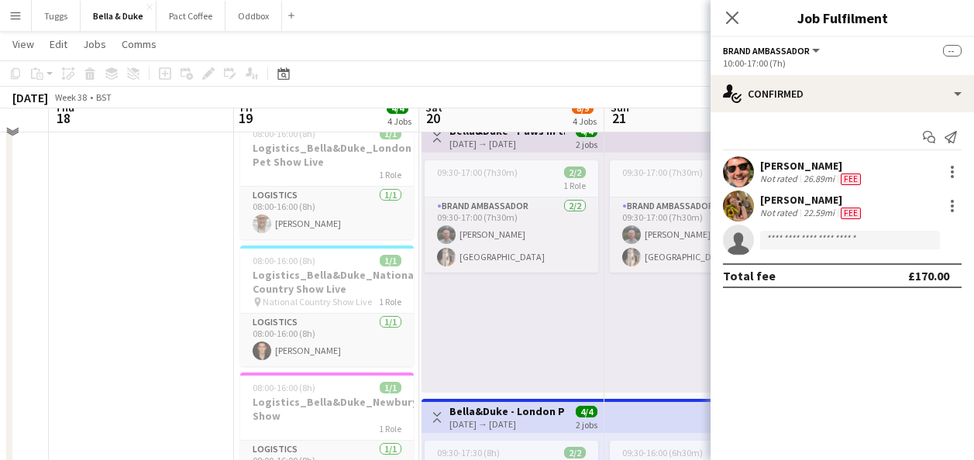
scroll to position [232, 0]
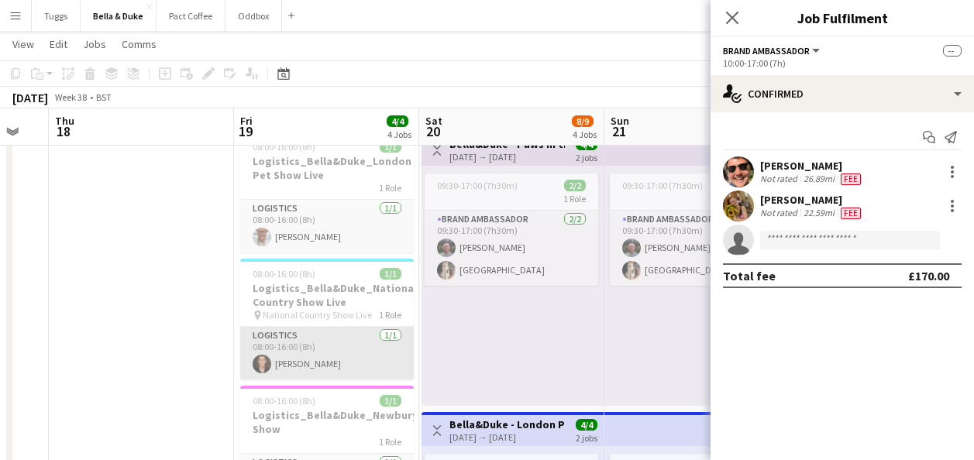
click at [382, 356] on app-card-role "Logistics [DATE] 08:00-16:00 (8h) [PERSON_NAME]" at bounding box center [327, 353] width 174 height 53
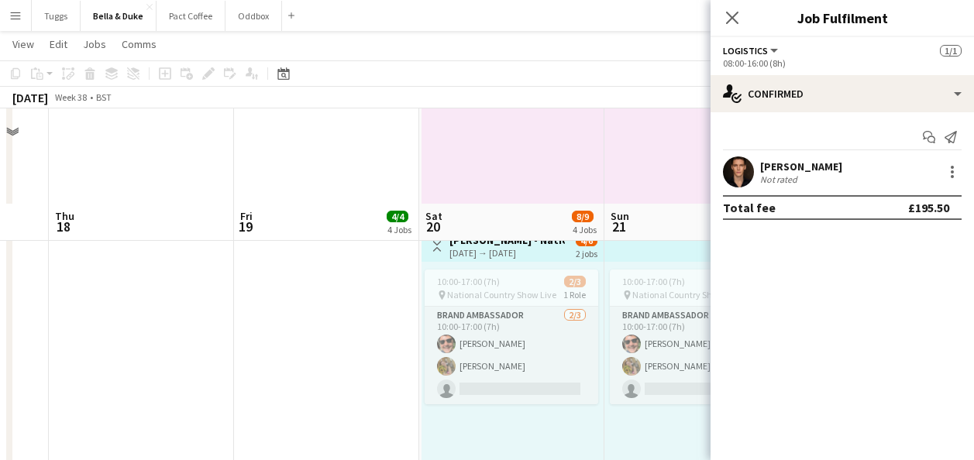
scroll to position [1085, 0]
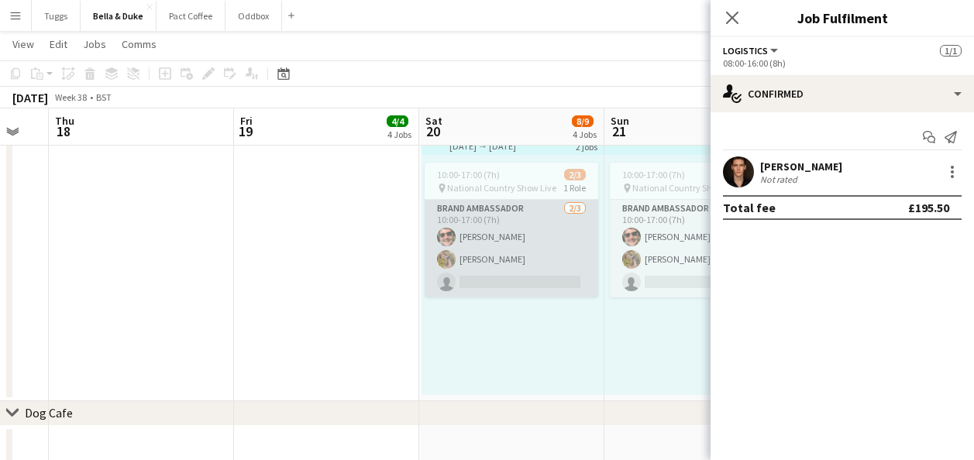
click at [516, 277] on app-card-role "Brand Ambassador [DATE] 10:00-17:00 (7h) [PERSON_NAME] [PERSON_NAME] single-neu…" at bounding box center [512, 249] width 174 height 98
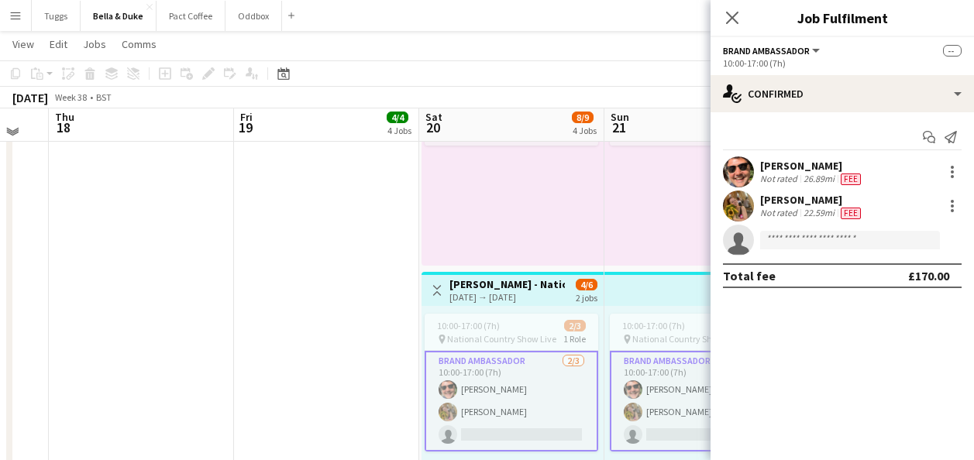
scroll to position [930, 0]
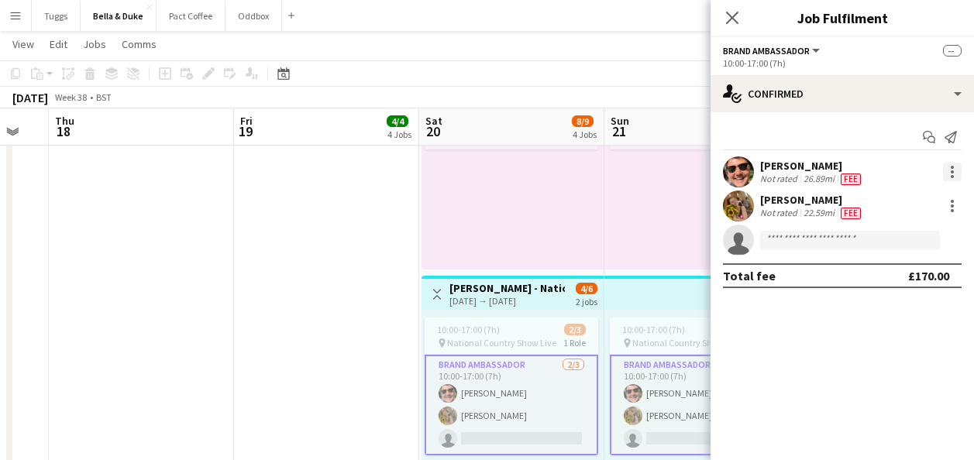
click at [948, 168] on div at bounding box center [952, 172] width 19 height 19
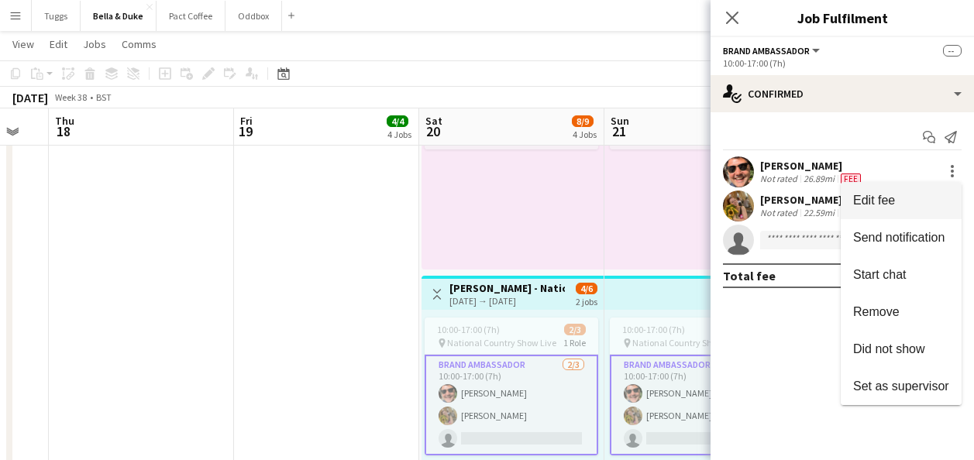
click at [921, 188] on button "Edit fee" at bounding box center [901, 200] width 121 height 37
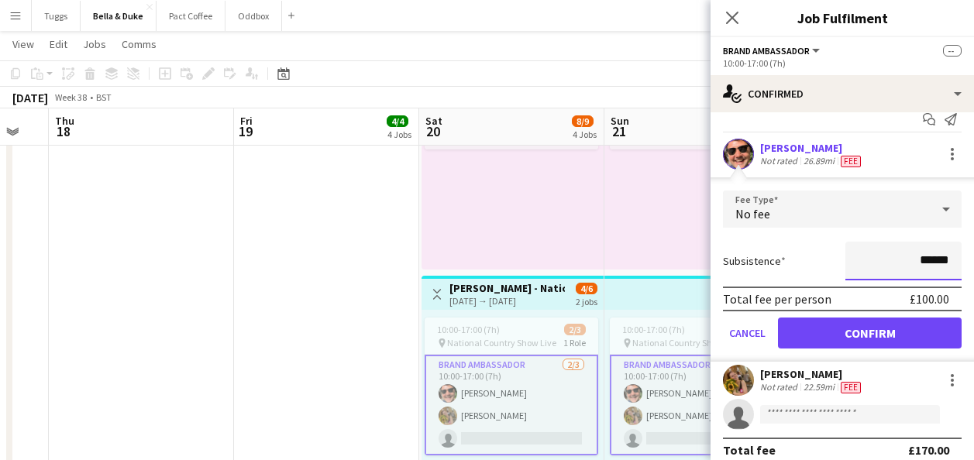
scroll to position [33, 0]
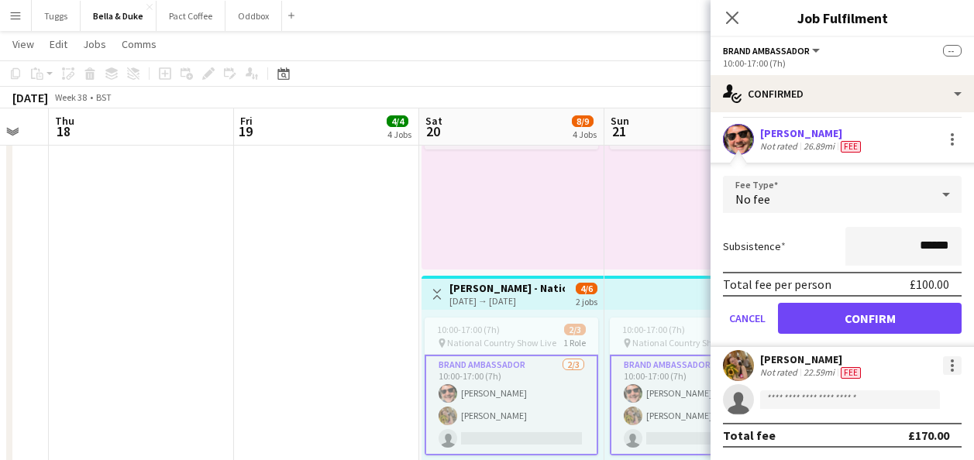
click at [943, 362] on div at bounding box center [952, 365] width 19 height 19
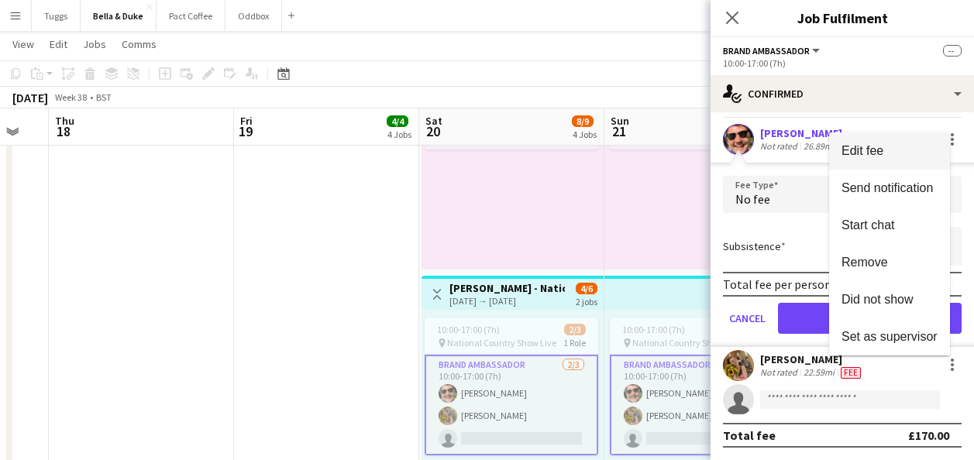
click at [886, 153] on span "Edit fee" at bounding box center [889, 151] width 96 height 14
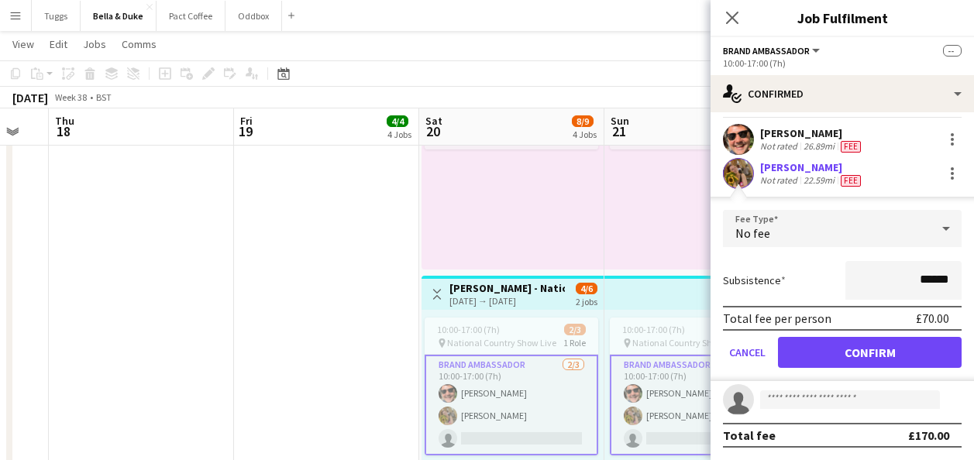
click at [741, 174] on app-user-avatar at bounding box center [738, 173] width 31 height 31
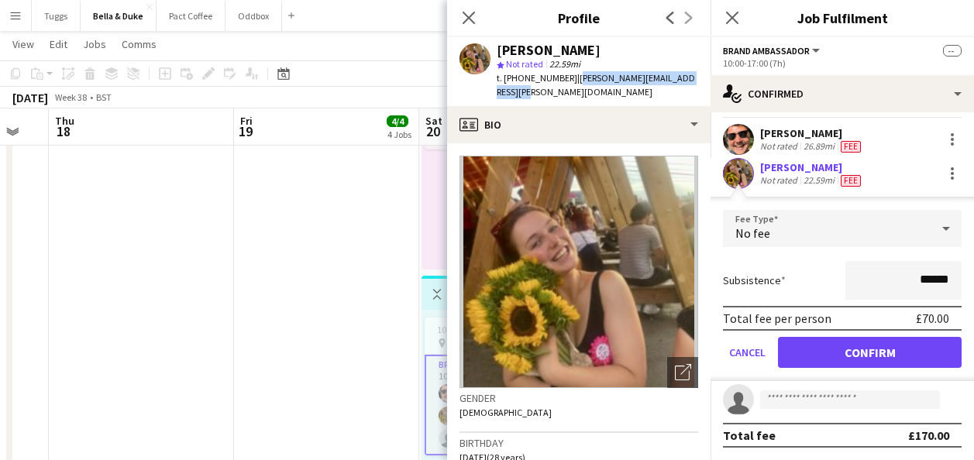
drag, startPoint x: 528, startPoint y: 95, endPoint x: 572, endPoint y: 83, distance: 45.1
click at [572, 83] on div "t. [PHONE_NUMBER] | [PERSON_NAME][EMAIL_ADDRESS][PERSON_NAME][DOMAIN_NAME]" at bounding box center [597, 85] width 201 height 28
copy span "[PERSON_NAME][EMAIL_ADDRESS][PERSON_NAME][DOMAIN_NAME]"
click at [469, 18] on icon at bounding box center [468, 17] width 15 height 15
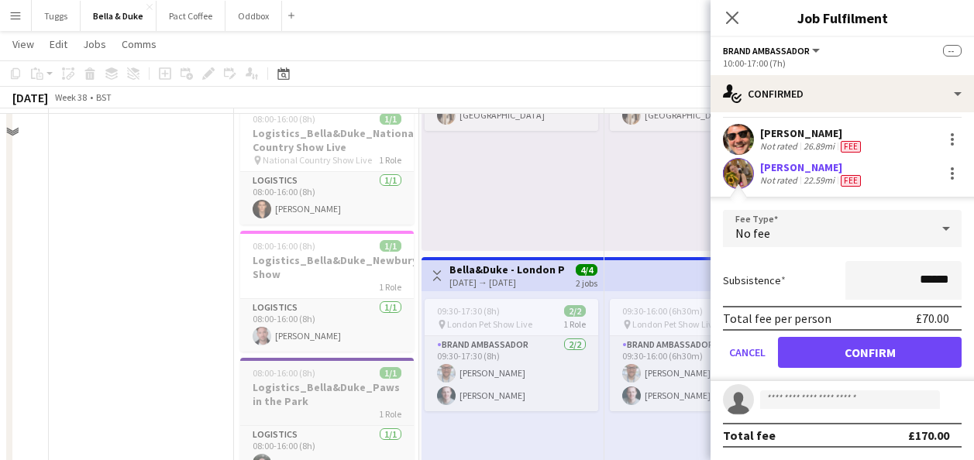
scroll to position [310, 0]
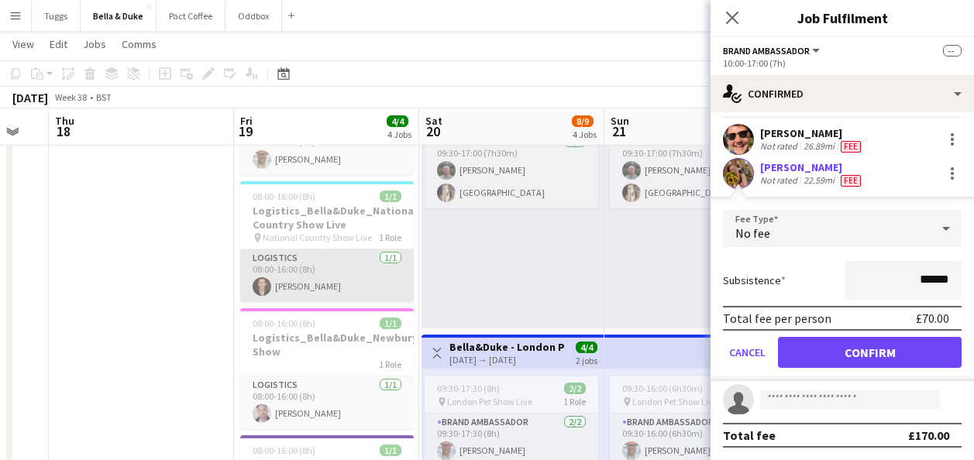
click at [351, 294] on app-card-role "Logistics [DATE] 08:00-16:00 (8h) [PERSON_NAME]" at bounding box center [327, 275] width 174 height 53
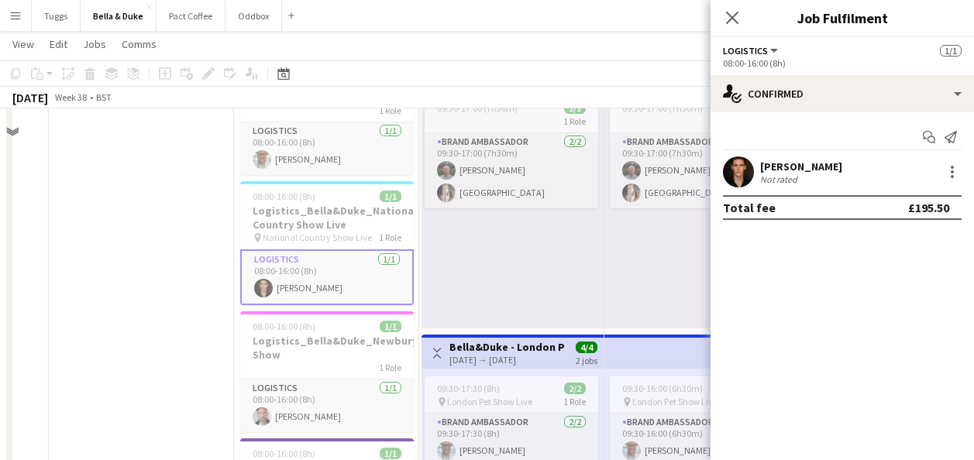
scroll to position [0, 0]
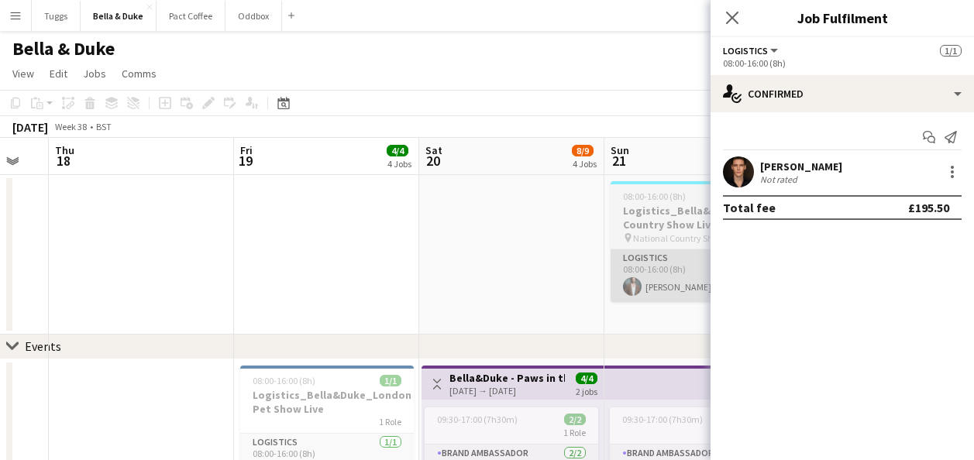
click at [671, 284] on app-card-role "Logistics [DATE] 08:00-16:00 (8h) [PERSON_NAME]" at bounding box center [698, 275] width 174 height 53
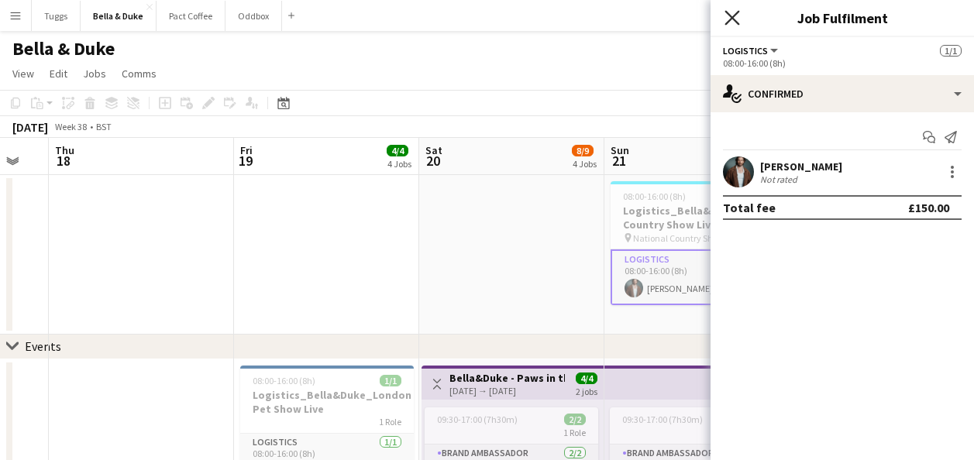
click at [733, 16] on icon at bounding box center [731, 17] width 15 height 15
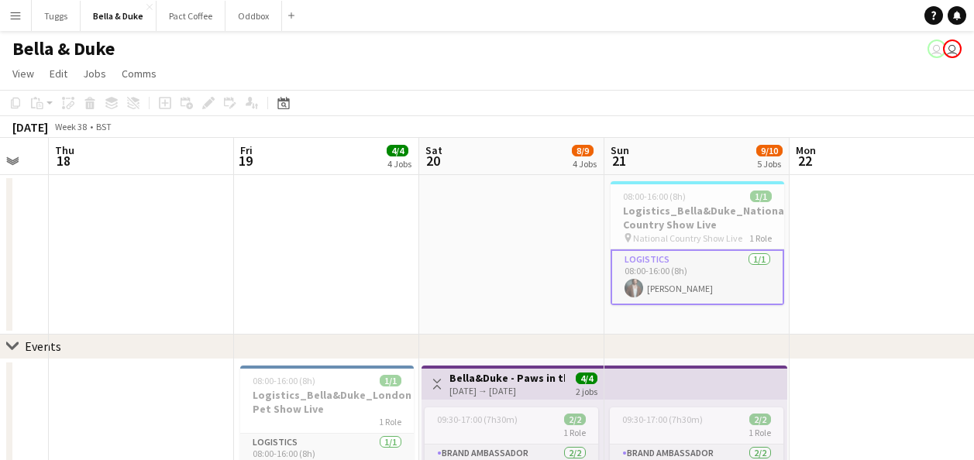
click at [501, 286] on app-date-cell at bounding box center [511, 255] width 185 height 160
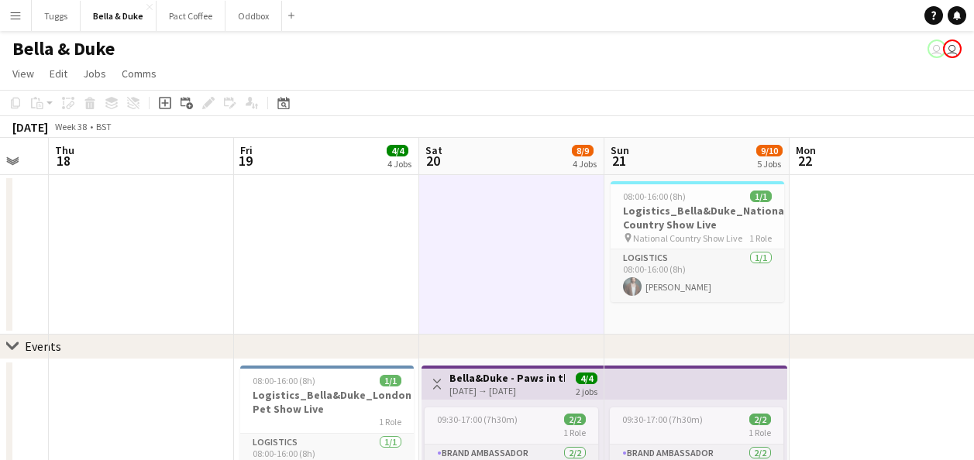
click at [323, 267] on app-date-cell at bounding box center [326, 255] width 185 height 160
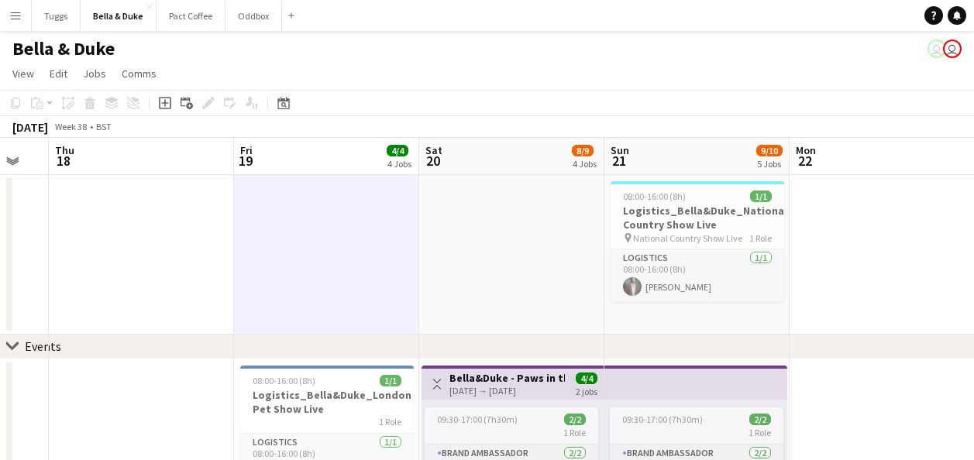
click at [215, 281] on app-date-cell at bounding box center [141, 255] width 185 height 160
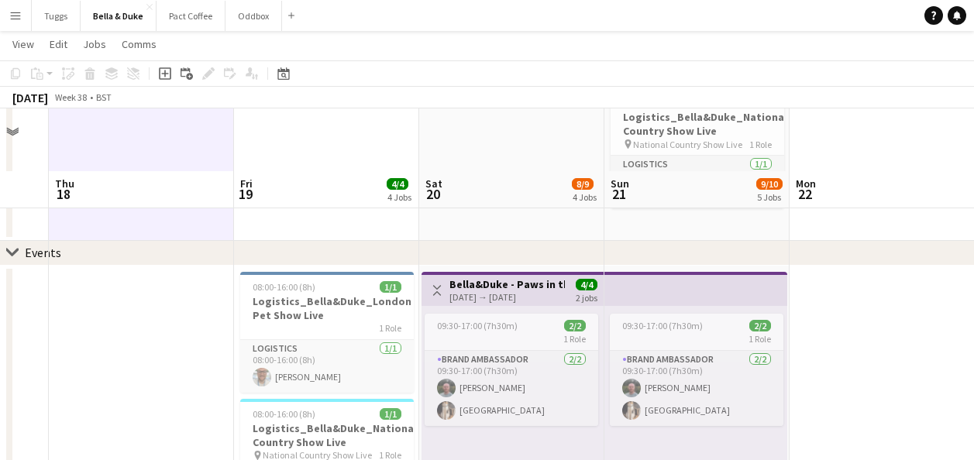
scroll to position [77, 0]
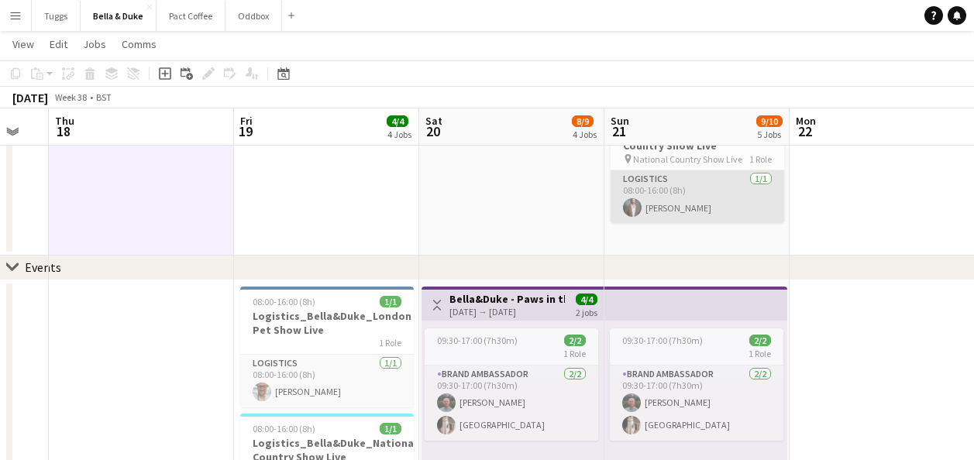
click at [678, 214] on app-card-role "Logistics [DATE] 08:00-16:00 (8h) [PERSON_NAME]" at bounding box center [698, 196] width 174 height 53
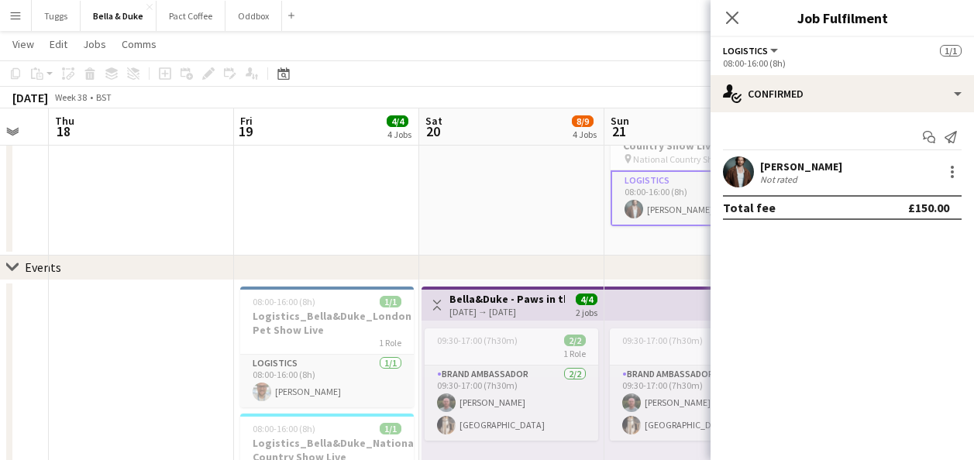
click at [743, 174] on app-user-avatar at bounding box center [738, 172] width 31 height 31
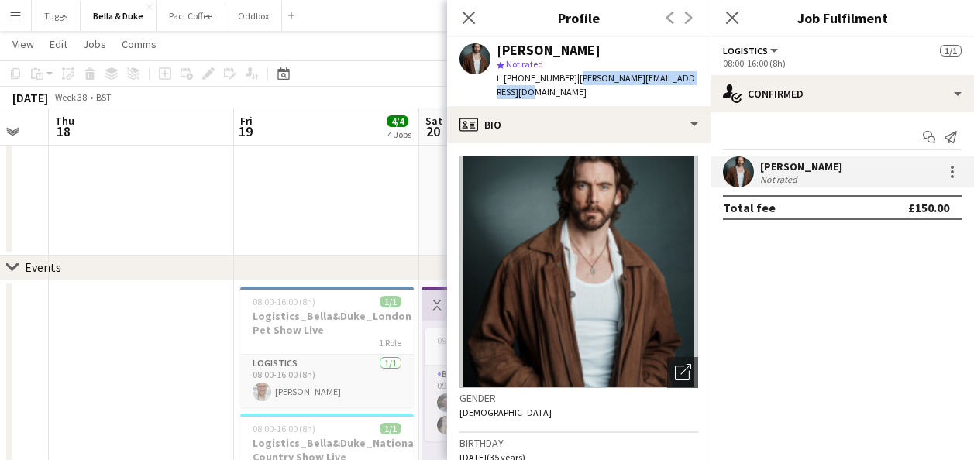
drag, startPoint x: 521, startPoint y: 97, endPoint x: 570, endPoint y: 77, distance: 52.5
click at [570, 77] on div "t. [PHONE_NUMBER] | [PERSON_NAME][EMAIL_ADDRESS][DOMAIN_NAME]" at bounding box center [597, 85] width 201 height 28
copy span "[PERSON_NAME][EMAIL_ADDRESS][DOMAIN_NAME]"
click at [462, 20] on icon "Close pop-in" at bounding box center [468, 17] width 15 height 15
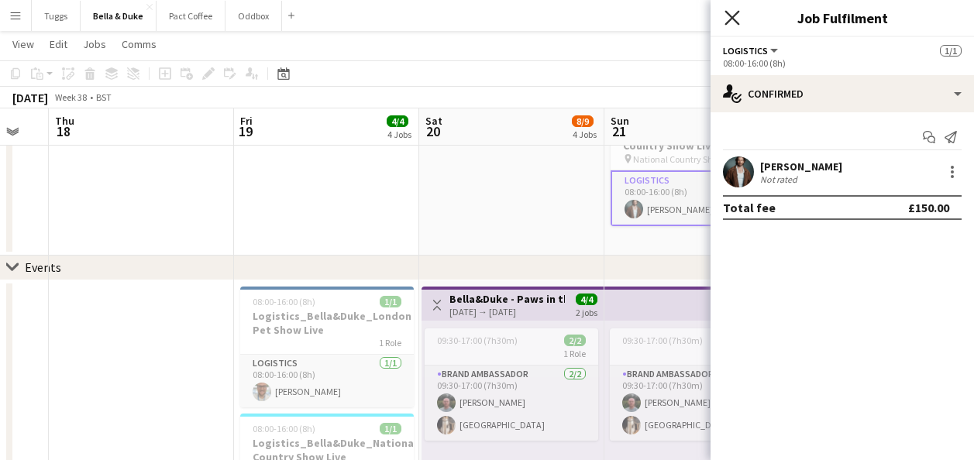
click at [734, 16] on icon at bounding box center [731, 17] width 15 height 15
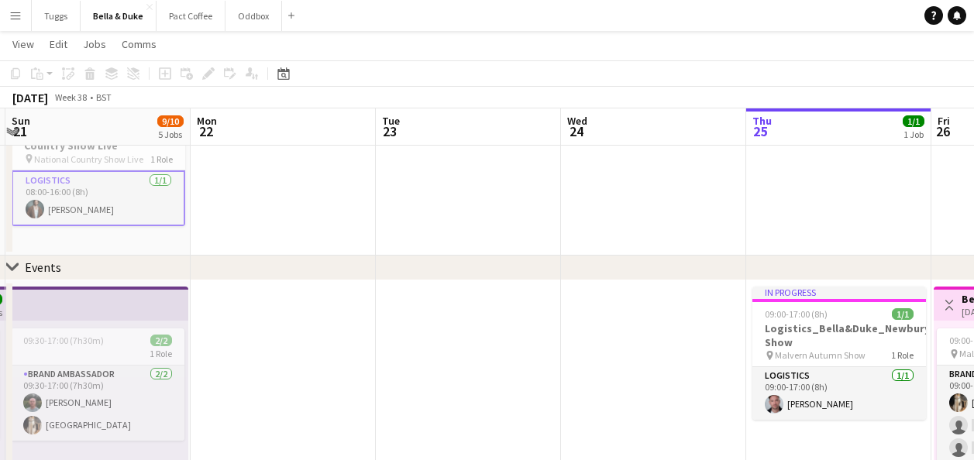
drag, startPoint x: 891, startPoint y: 311, endPoint x: 303, endPoint y: 324, distance: 588.2
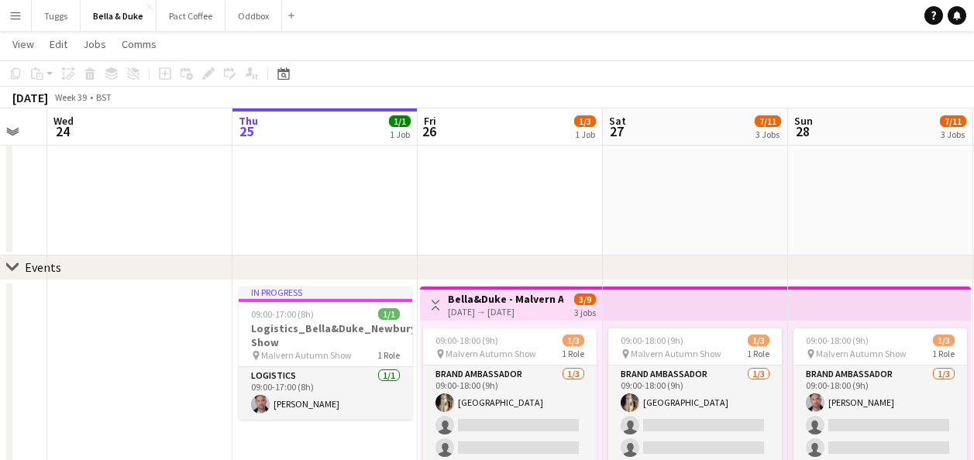
scroll to position [0, 703]
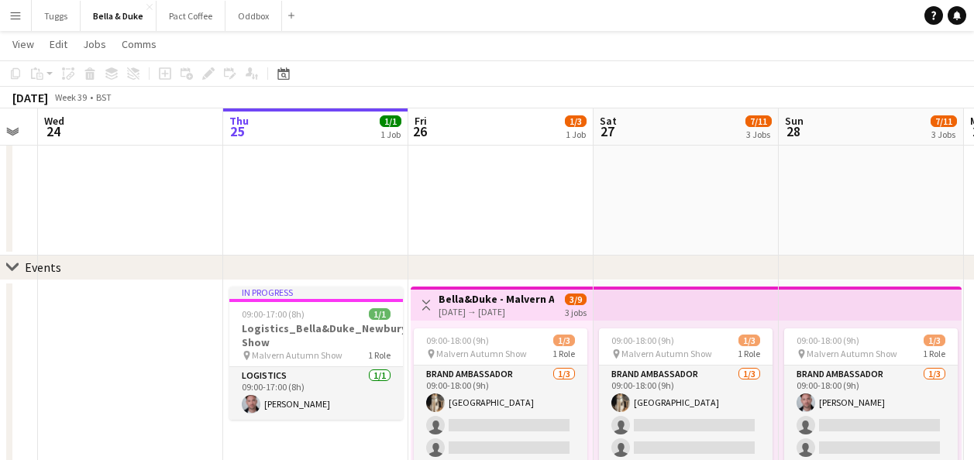
drag, startPoint x: 334, startPoint y: 362, endPoint x: 152, endPoint y: 363, distance: 182.1
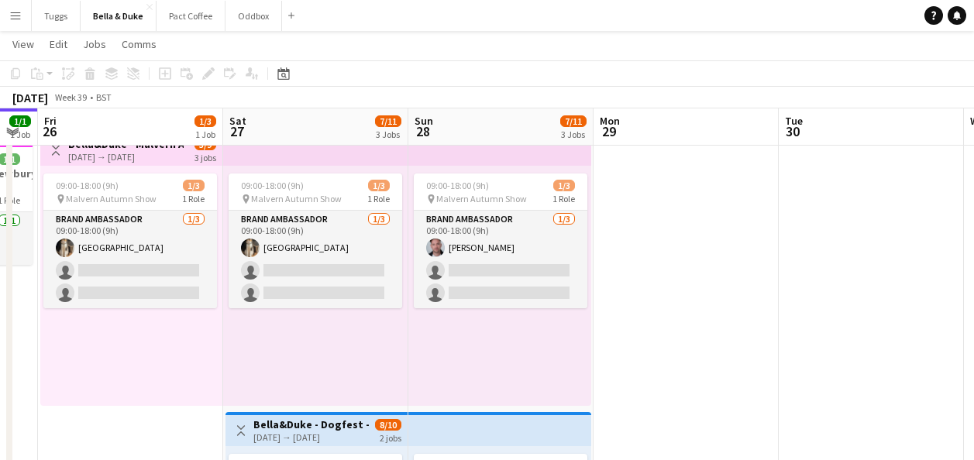
scroll to position [0, 499]
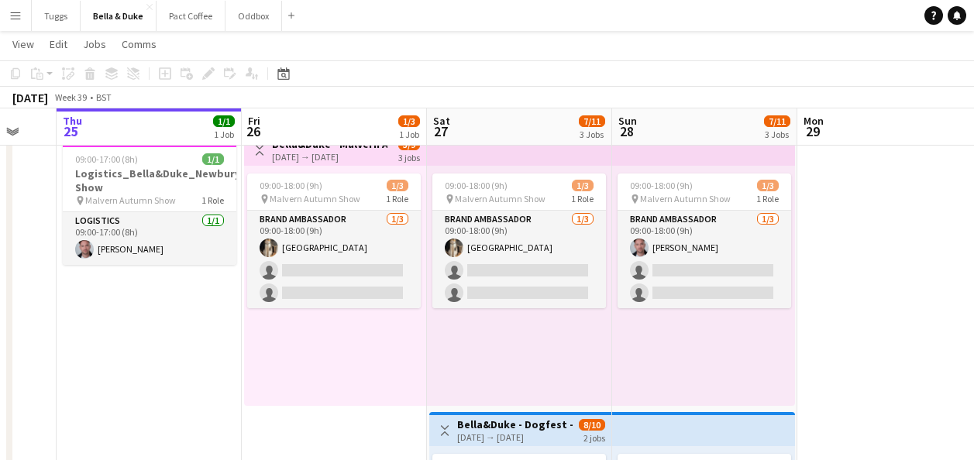
drag, startPoint x: 184, startPoint y: 394, endPoint x: 145, endPoint y: 394, distance: 38.7
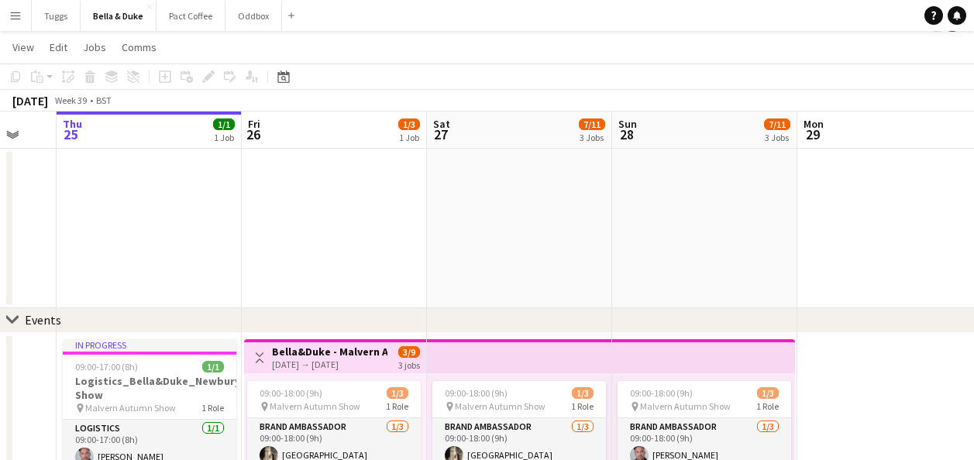
scroll to position [0, 0]
